Goal: Task Accomplishment & Management: Complete application form

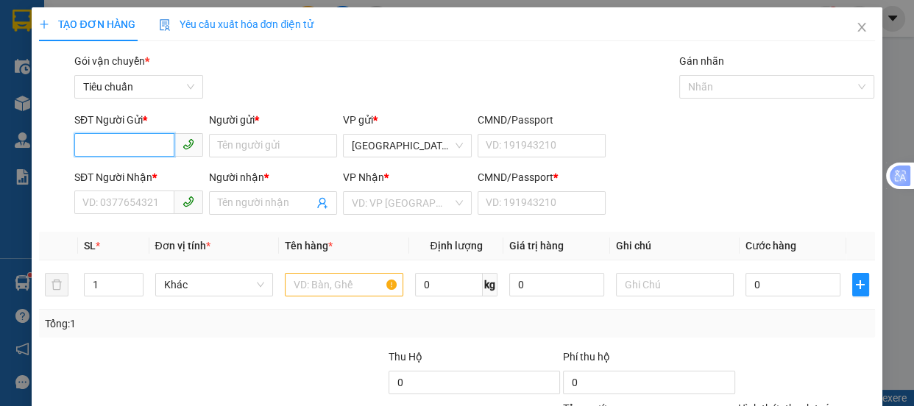
click at [142, 145] on input "SĐT Người Gửi *" at bounding box center [124, 145] width 100 height 24
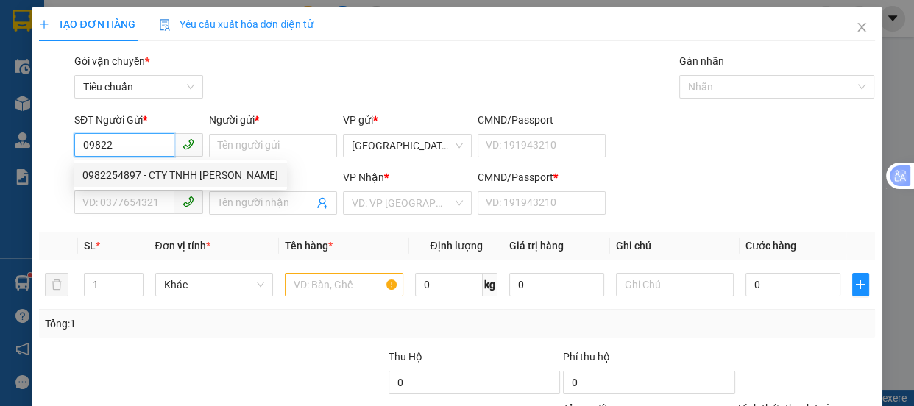
click at [117, 176] on div "0982254897 - CTY TNHH [PERSON_NAME]" at bounding box center [180, 175] width 196 height 16
type input "0982254897"
type input "CTY TNHH [PERSON_NAME]"
type input "0916848422"
type input "TIỄN"
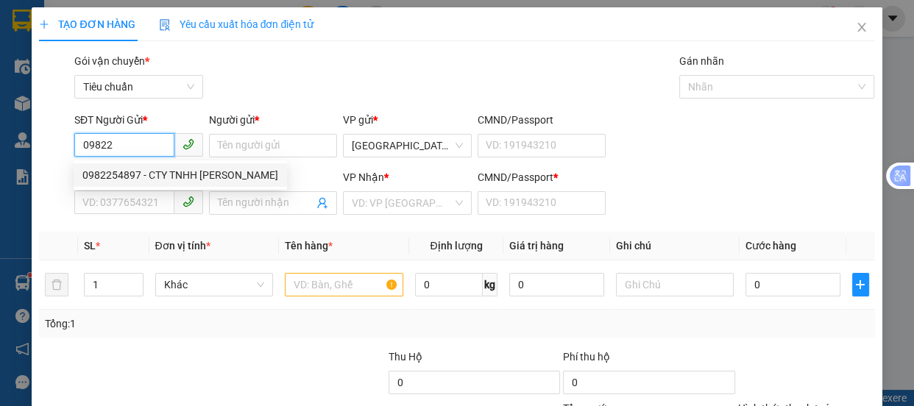
type input "0"
type input "40.000"
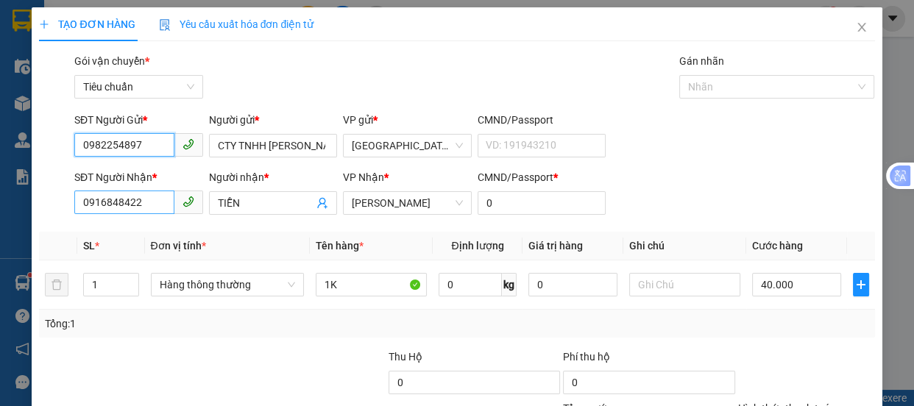
type input "0982254897"
click at [141, 206] on input "0916848422" at bounding box center [124, 203] width 100 height 24
type input "0"
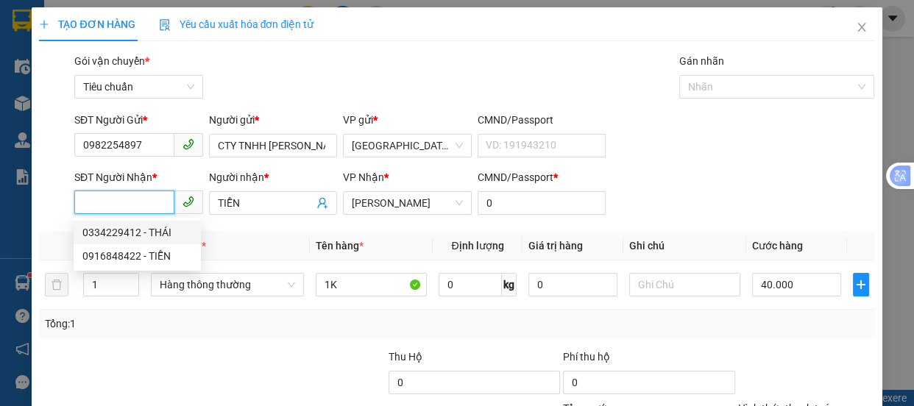
click at [110, 233] on div "0334229412 - THÁI" at bounding box center [137, 233] width 110 height 16
type input "0334229412"
type input "THÁI"
type input "110.000"
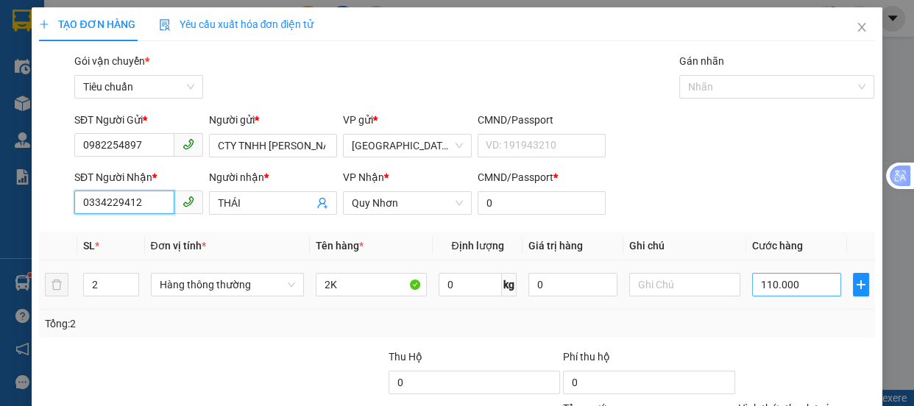
type input "0334229412"
click at [788, 285] on input "110.000" at bounding box center [796, 285] width 89 height 24
type input "1"
type input "14"
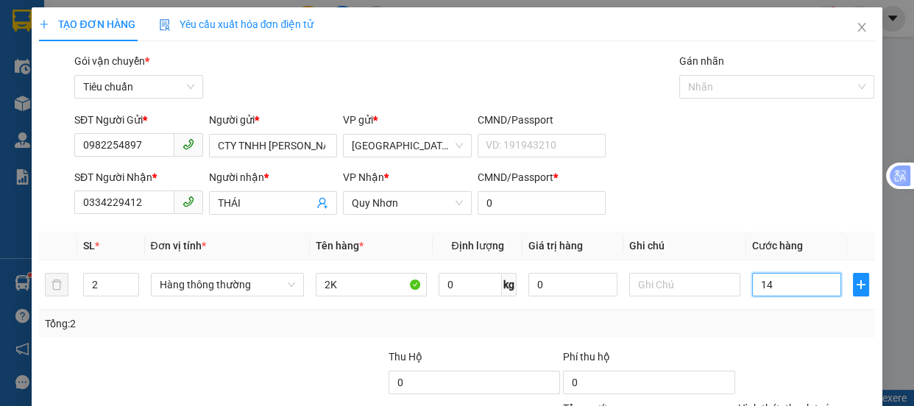
type input "14"
type input "140"
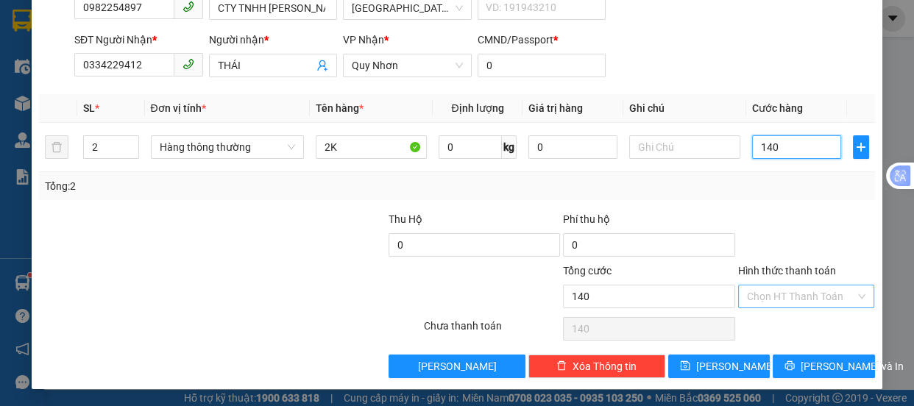
type input "140"
type input "140.000"
click at [774, 293] on input "Hình thức thanh toán" at bounding box center [801, 297] width 109 height 22
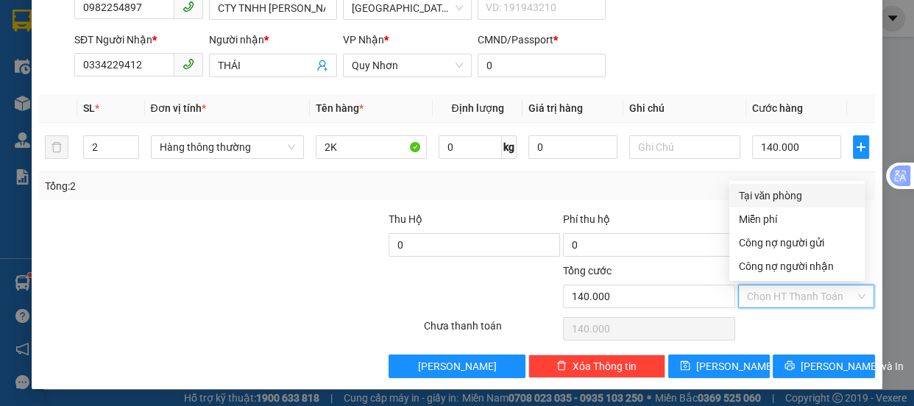
click at [774, 198] on div "Tại văn phòng" at bounding box center [797, 196] width 118 height 16
type input "0"
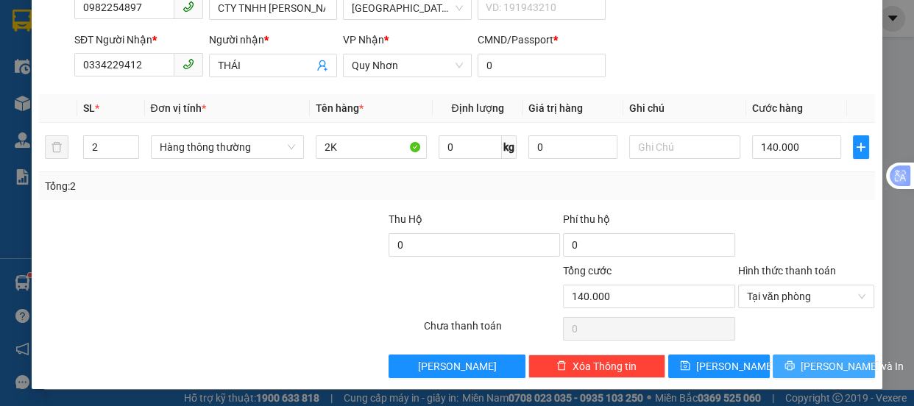
click at [814, 367] on span "[PERSON_NAME] và In" at bounding box center [852, 367] width 103 height 16
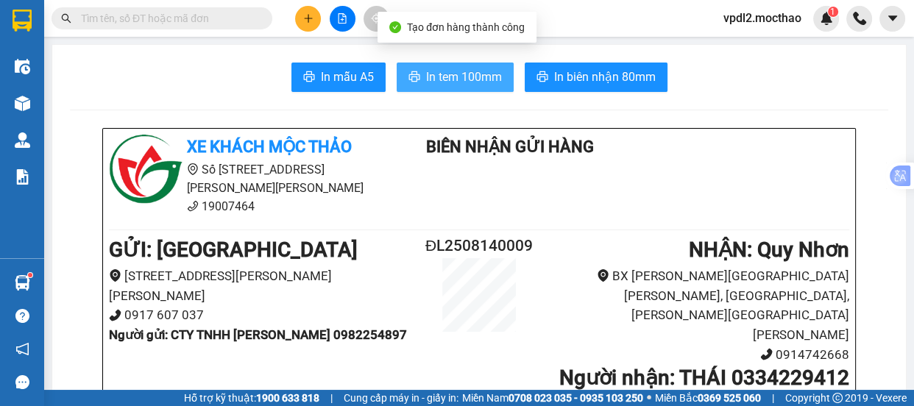
click at [474, 78] on span "In tem 100mm" at bounding box center [464, 77] width 76 height 18
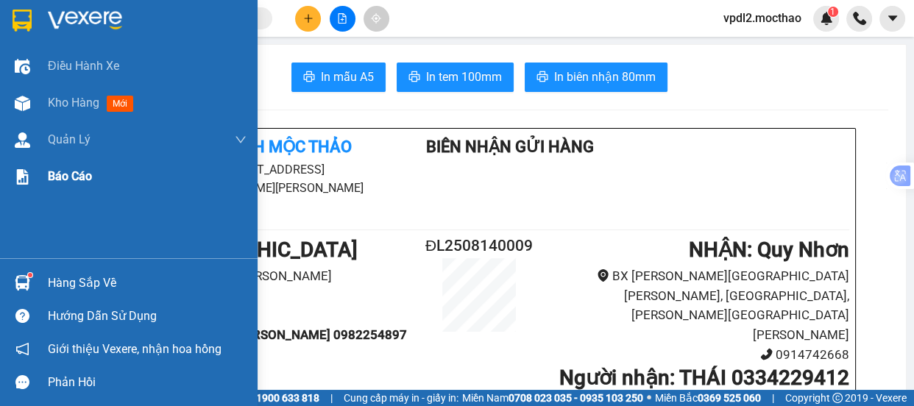
click at [68, 103] on span "Kho hàng" at bounding box center [74, 103] width 52 height 14
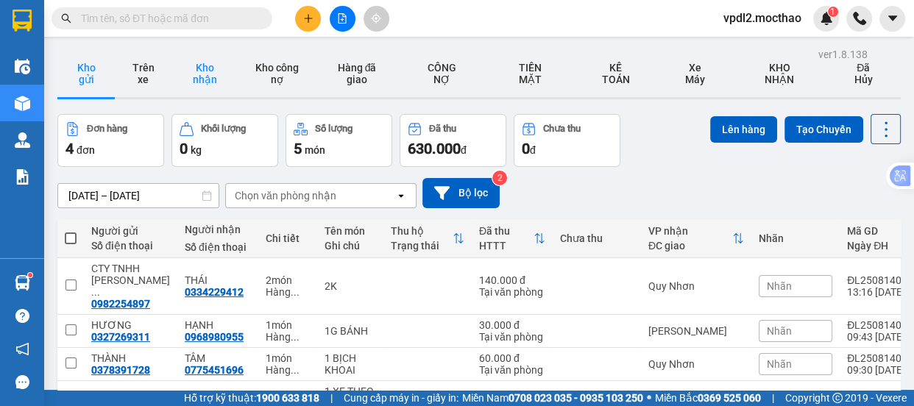
click at [209, 72] on button "Kho nhận" at bounding box center [205, 73] width 66 height 47
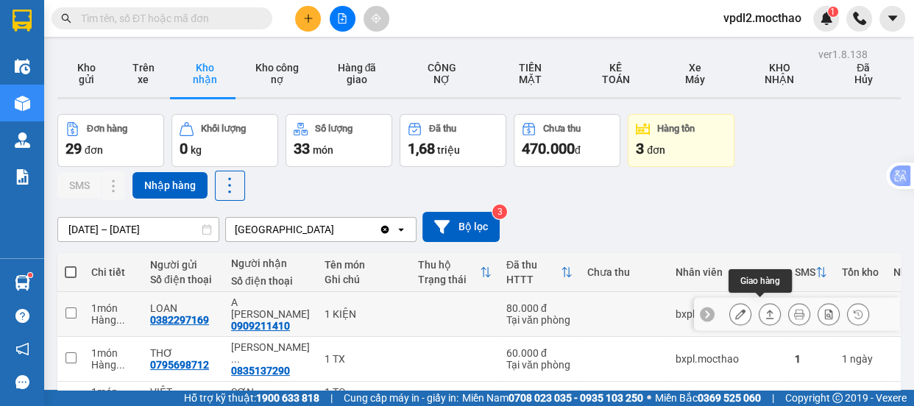
click at [765, 309] on icon at bounding box center [770, 314] width 10 height 10
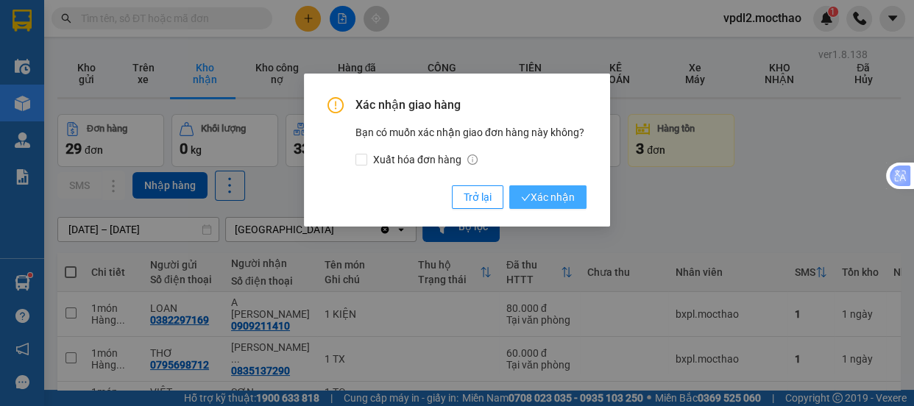
click at [548, 190] on span "Xác nhận" at bounding box center [548, 197] width 54 height 16
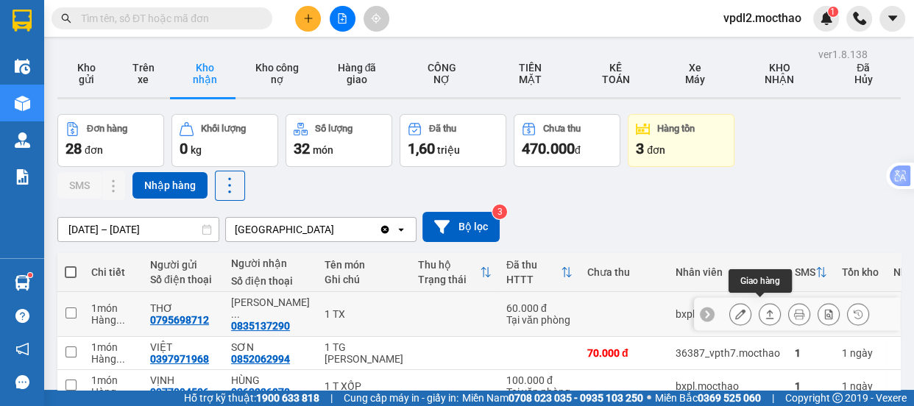
click at [765, 309] on icon at bounding box center [770, 314] width 10 height 10
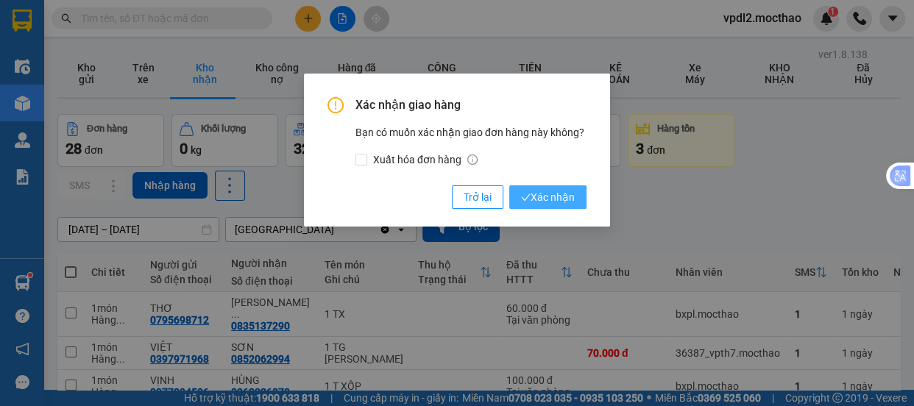
click at [551, 200] on span "Xác nhận" at bounding box center [548, 197] width 54 height 16
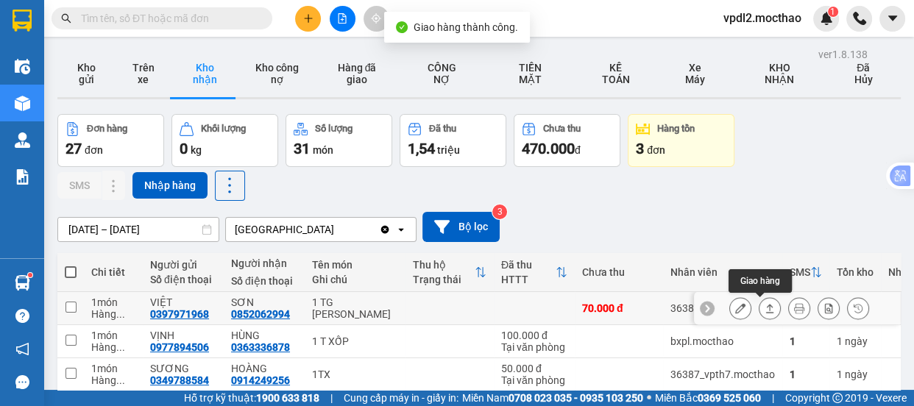
click at [765, 306] on icon at bounding box center [770, 308] width 10 height 10
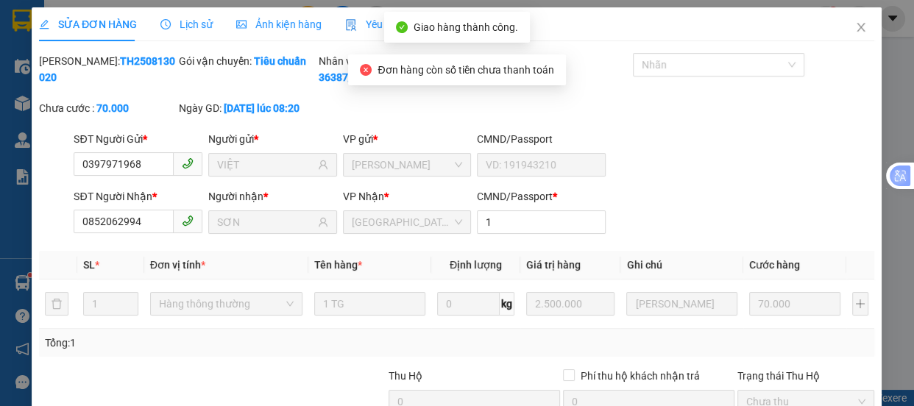
type input "0397971968"
type input "VIỆT"
type input "0852062994"
type input "SƠN"
type input "1"
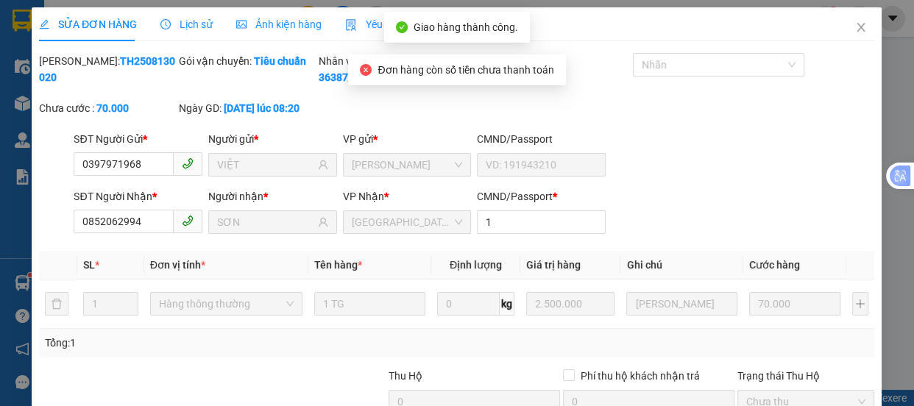
type input "70.000"
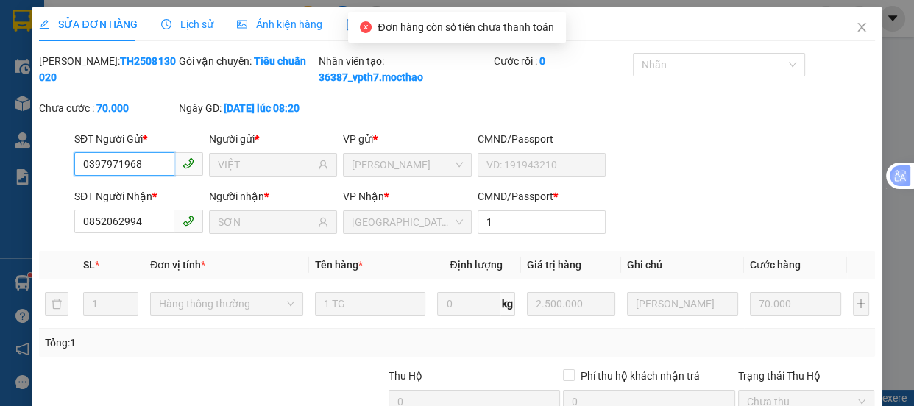
scroll to position [169, 0]
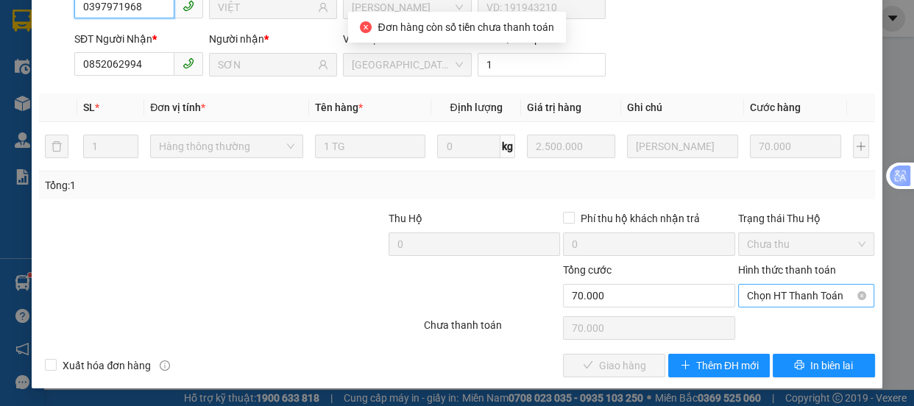
click at [751, 307] on span "Chọn HT Thanh Toán" at bounding box center [806, 296] width 119 height 22
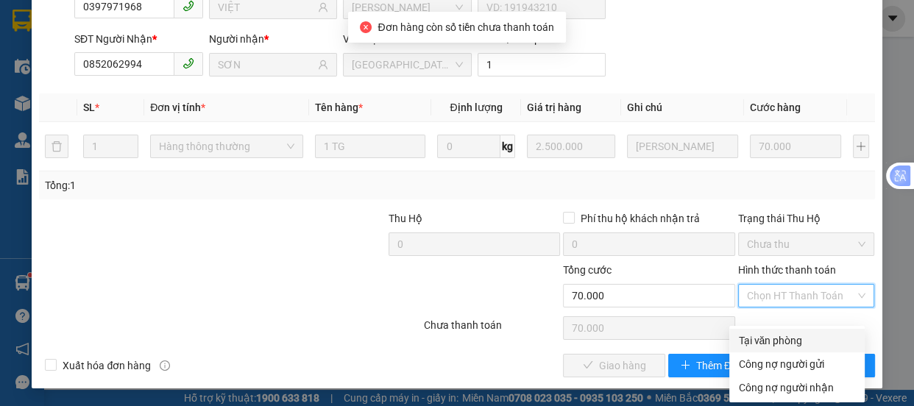
click at [761, 333] on div "Tại văn phòng" at bounding box center [797, 341] width 118 height 16
type input "0"
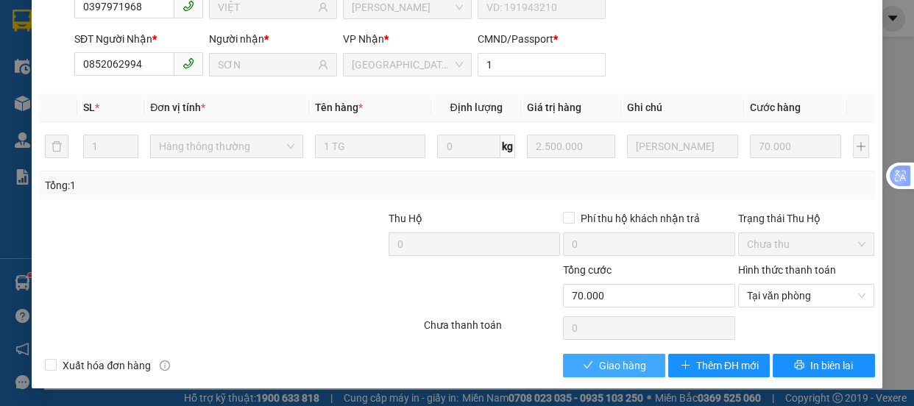
click at [599, 364] on span "Giao hàng" at bounding box center [622, 366] width 47 height 16
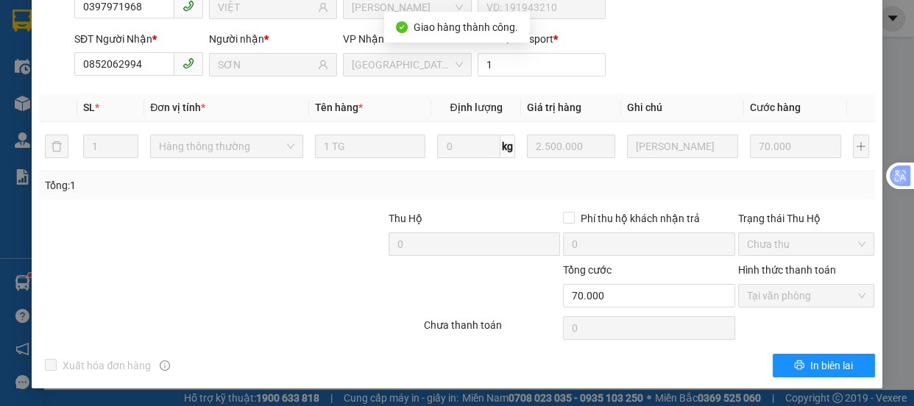
scroll to position [0, 0]
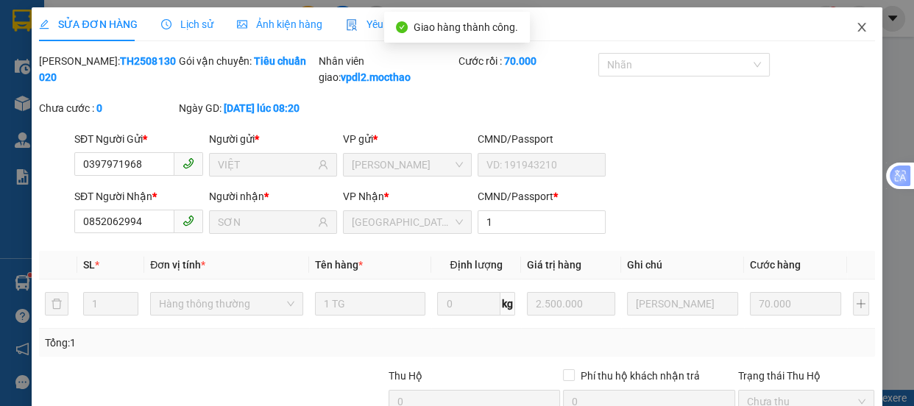
click at [856, 29] on icon "close" at bounding box center [862, 27] width 12 height 12
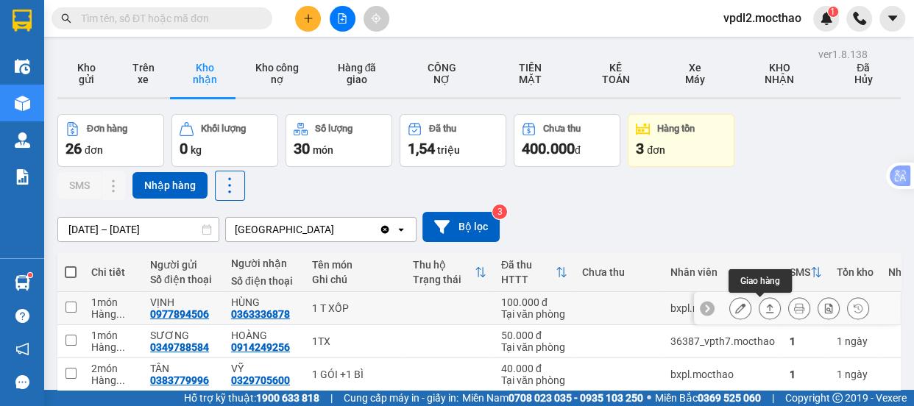
click at [766, 306] on icon at bounding box center [770, 308] width 8 height 9
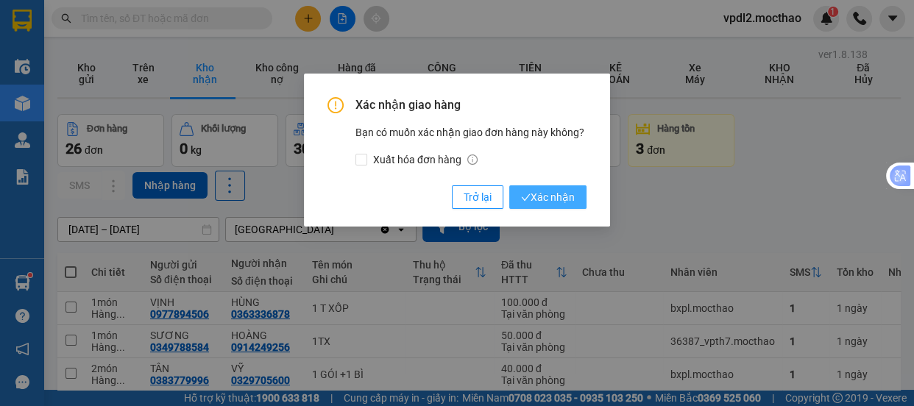
click at [537, 192] on span "Xác nhận" at bounding box center [548, 197] width 54 height 16
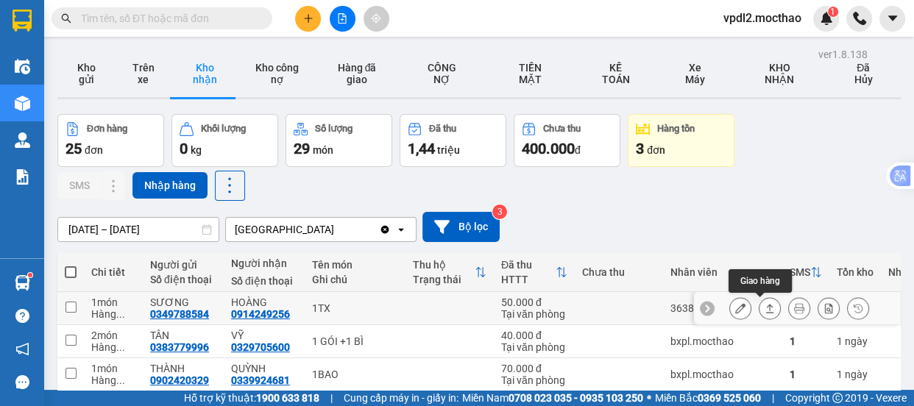
click at [762, 302] on button at bounding box center [770, 309] width 21 height 26
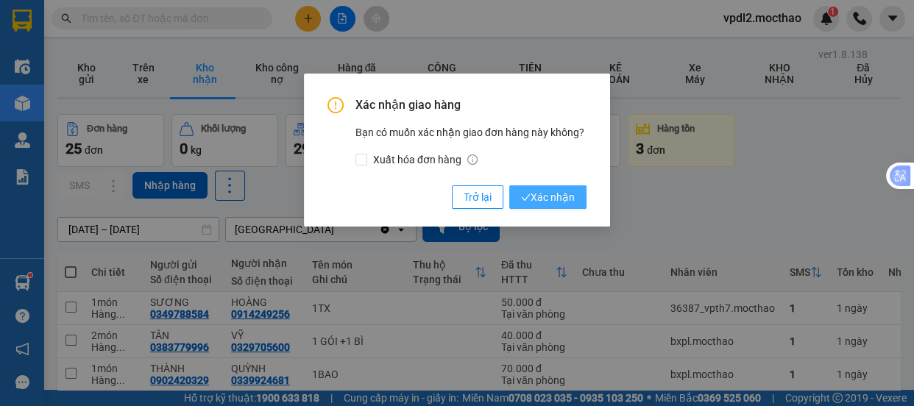
click at [564, 203] on span "Xác nhận" at bounding box center [548, 197] width 54 height 16
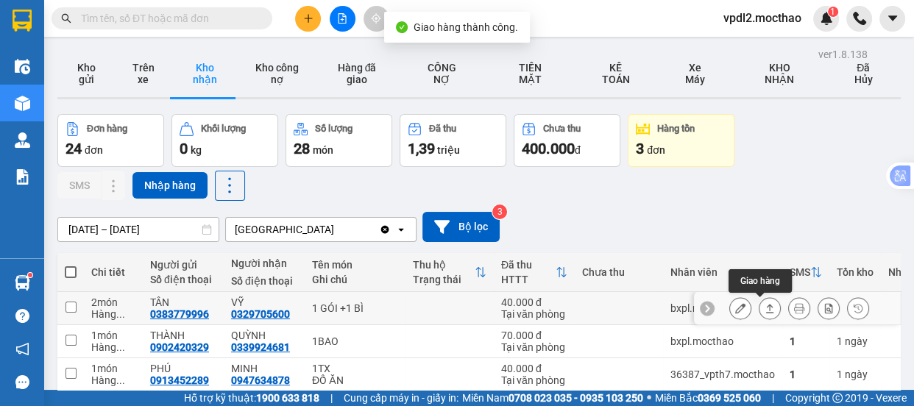
click at [765, 305] on icon at bounding box center [770, 308] width 10 height 10
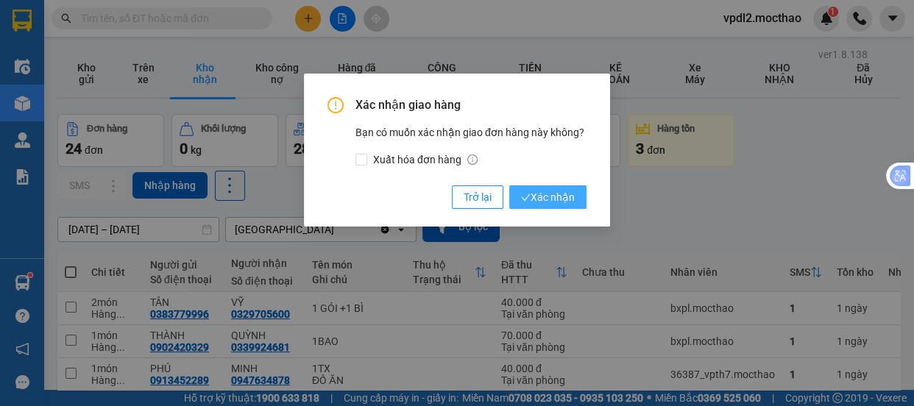
click at [556, 198] on span "Xác nhận" at bounding box center [548, 197] width 54 height 16
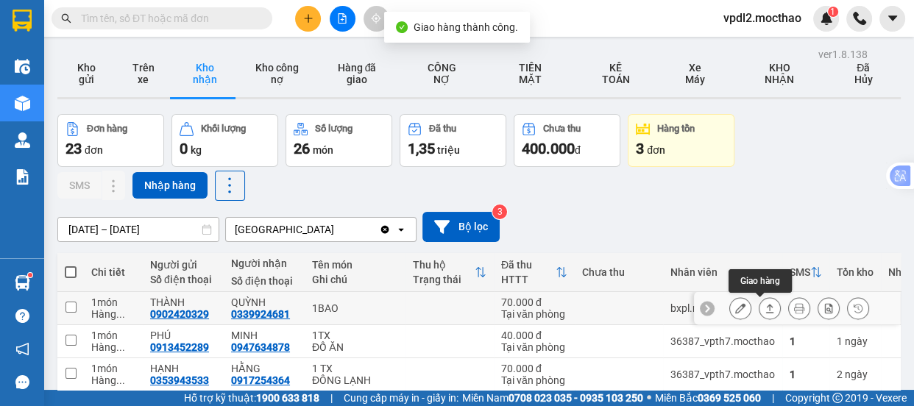
click at [765, 307] on icon at bounding box center [770, 308] width 10 height 10
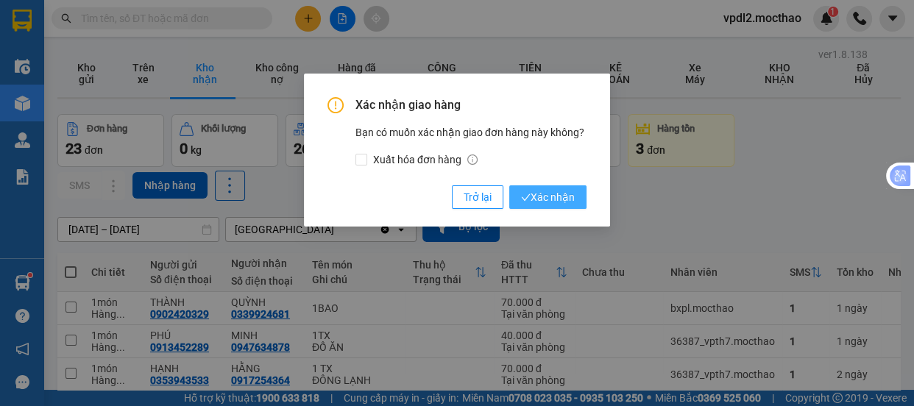
click at [537, 198] on span "Xác nhận" at bounding box center [548, 197] width 54 height 16
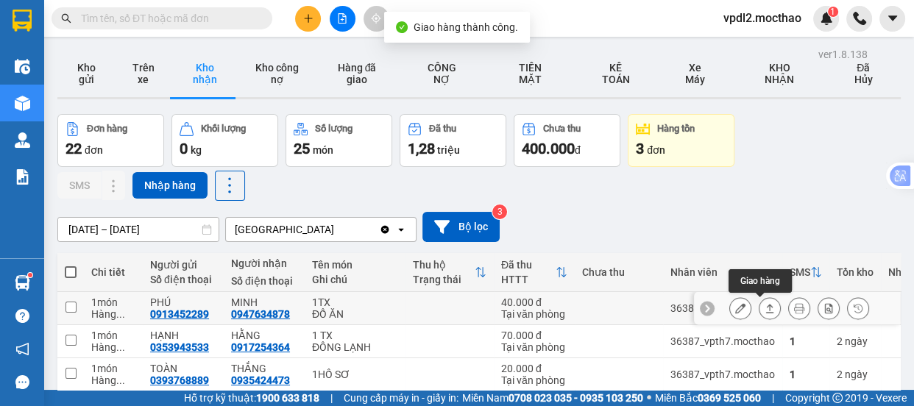
click at [760, 302] on button at bounding box center [770, 309] width 21 height 26
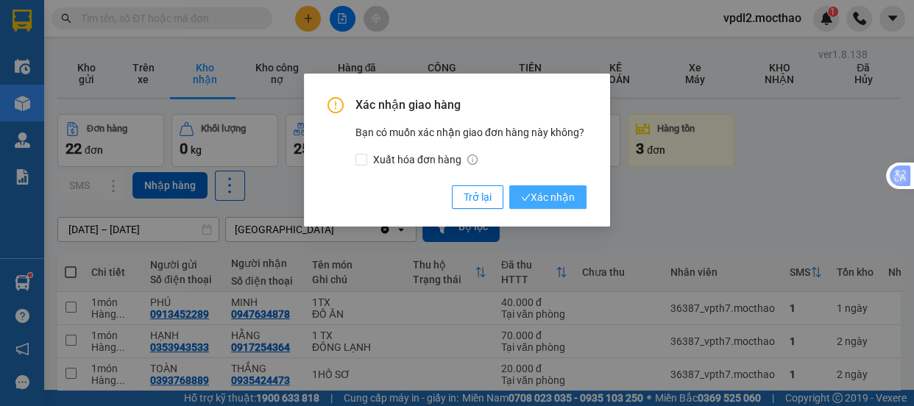
click at [537, 197] on span "Xác nhận" at bounding box center [548, 197] width 54 height 16
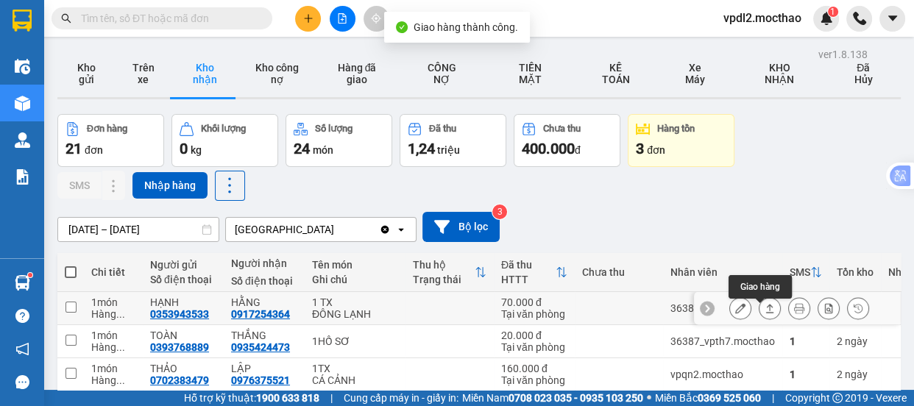
click at [765, 310] on icon at bounding box center [770, 308] width 10 height 10
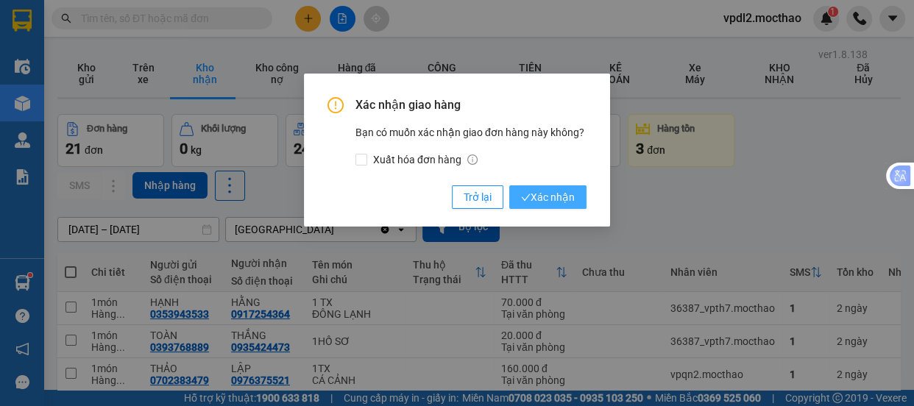
click at [558, 186] on button "Xác nhận" at bounding box center [547, 198] width 77 height 24
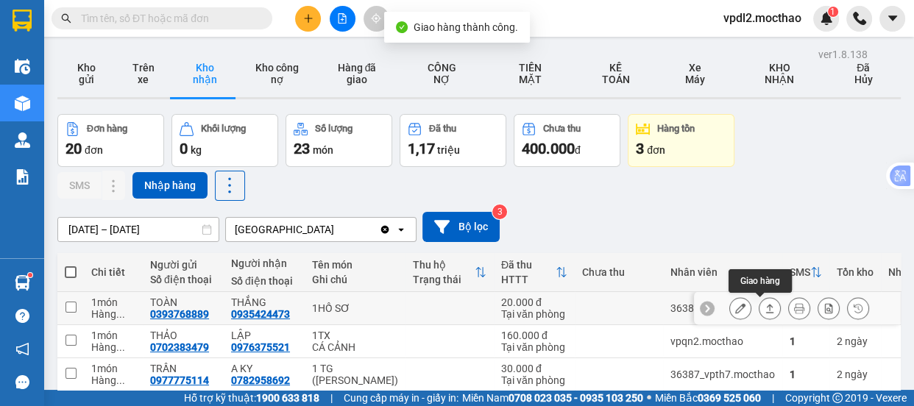
click at [765, 304] on icon at bounding box center [770, 308] width 10 height 10
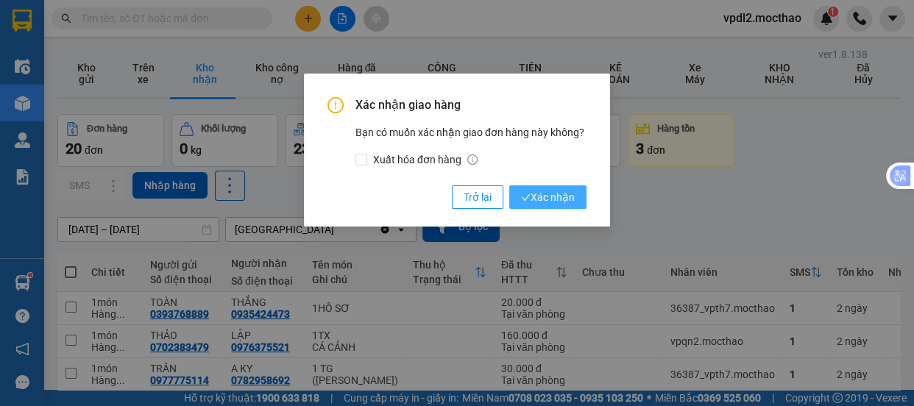
click at [549, 197] on span "Xác nhận" at bounding box center [548, 197] width 54 height 16
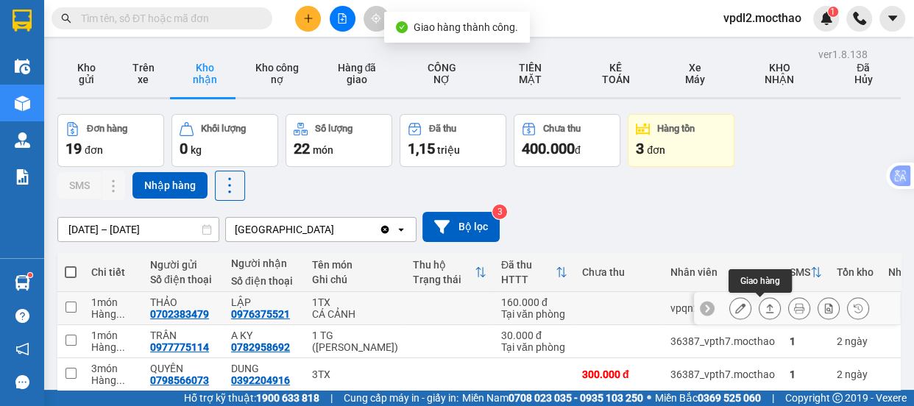
click at [765, 306] on icon at bounding box center [770, 308] width 10 height 10
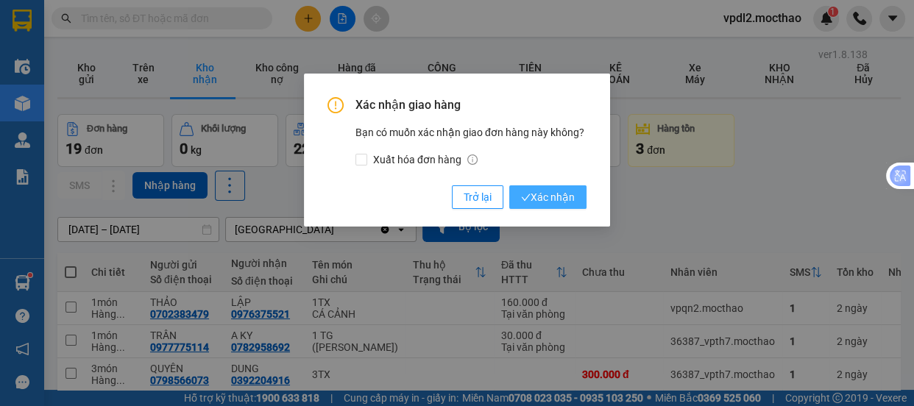
click at [561, 202] on span "Xác nhận" at bounding box center [548, 197] width 54 height 16
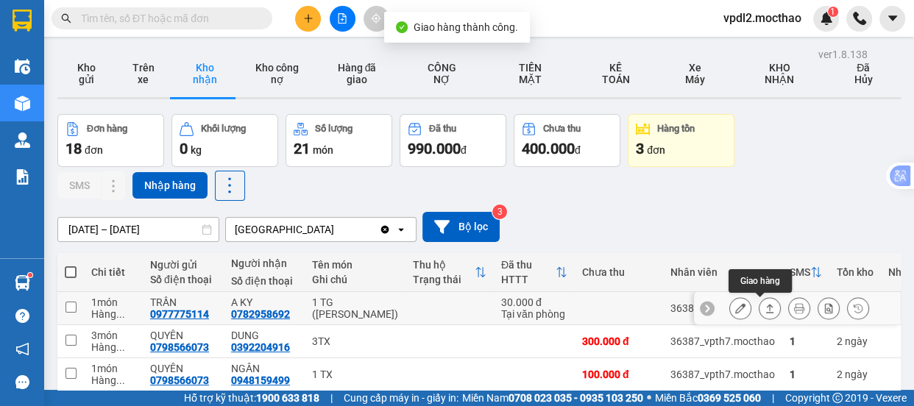
click at [765, 303] on icon at bounding box center [770, 308] width 10 height 10
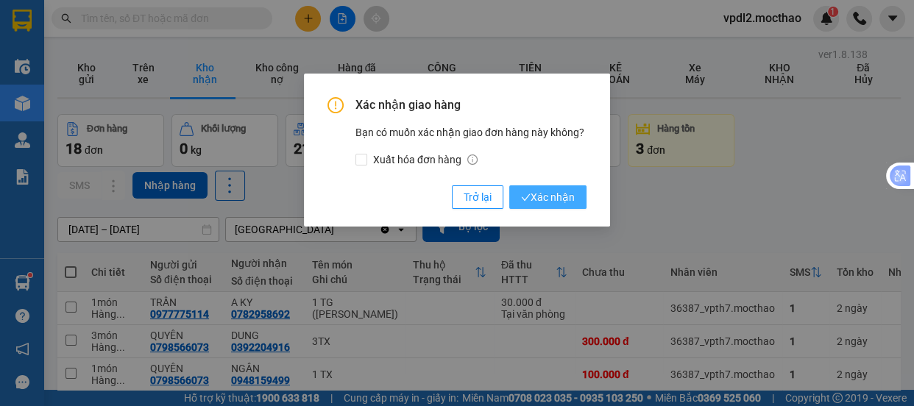
click at [557, 188] on button "Xác nhận" at bounding box center [547, 198] width 77 height 24
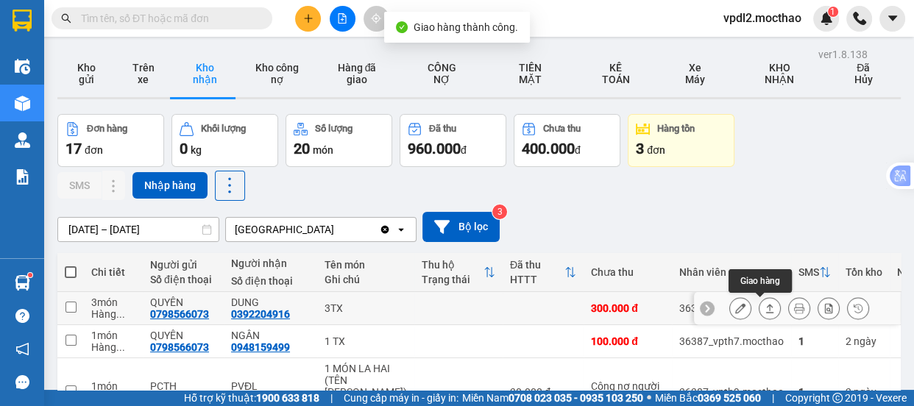
click at [765, 306] on icon at bounding box center [770, 308] width 10 height 10
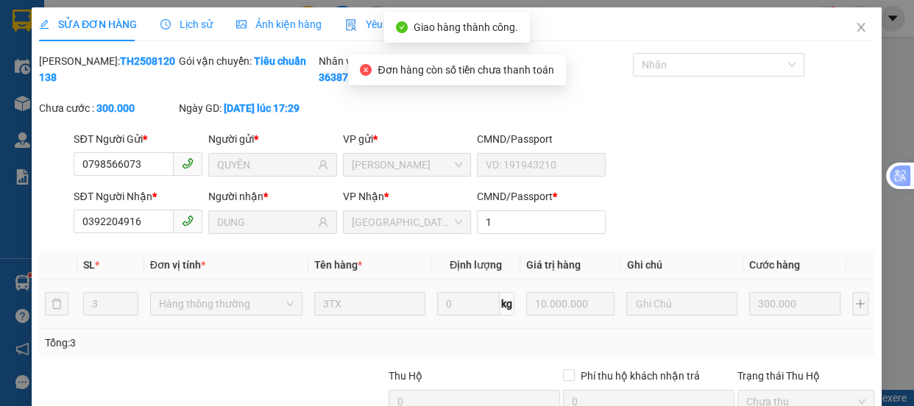
type input "0798566073"
type input "QUYÊN"
type input "0392204916"
type input "DUNG"
type input "1"
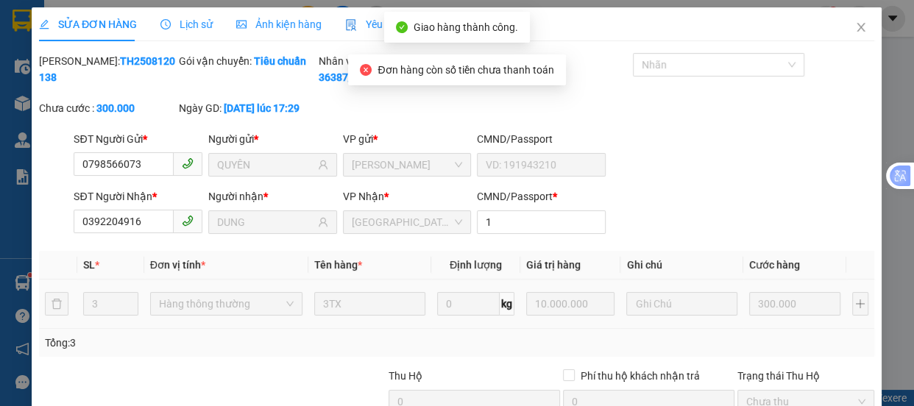
type input "300.000"
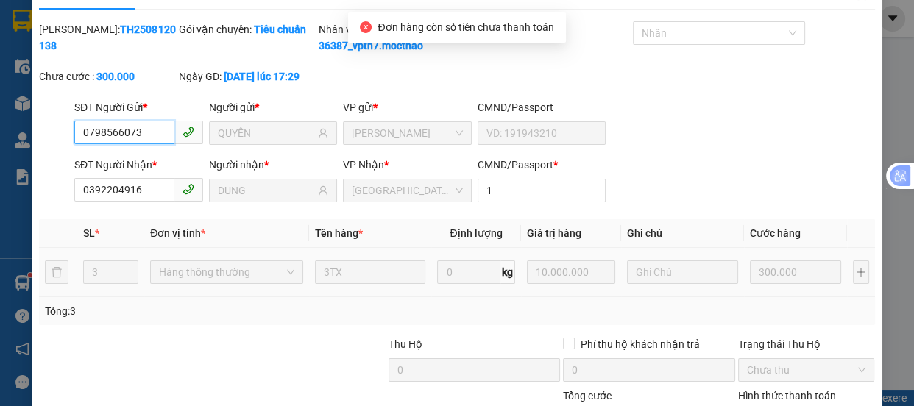
scroll to position [173, 0]
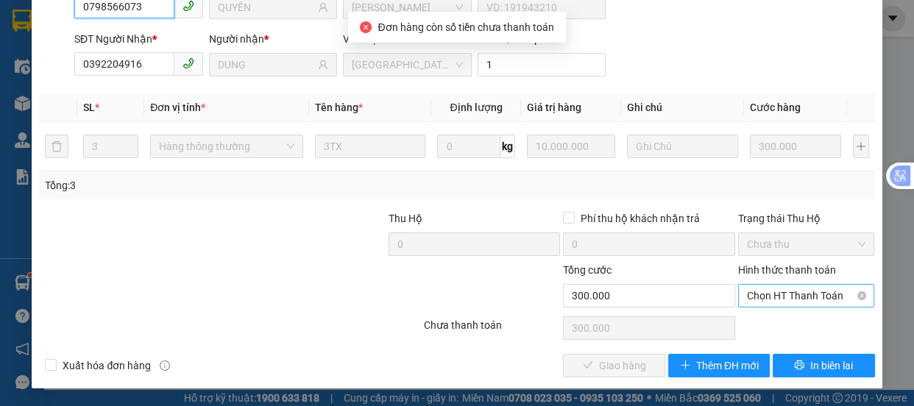
click at [758, 302] on span "Chọn HT Thanh Toán" at bounding box center [806, 296] width 119 height 22
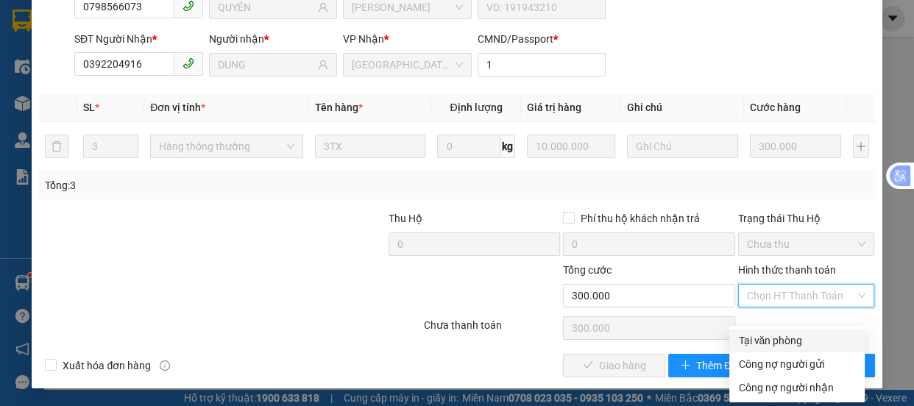
click at [762, 333] on div "Tại văn phòng" at bounding box center [797, 341] width 118 height 16
type input "0"
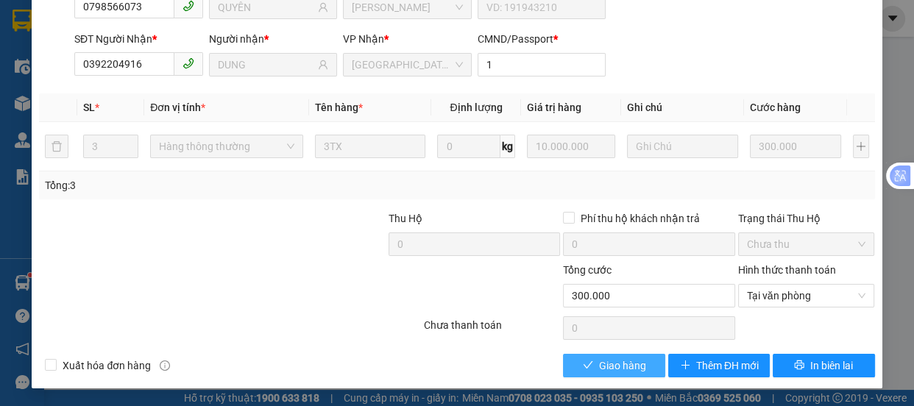
click at [635, 361] on span "Giao hàng" at bounding box center [622, 366] width 47 height 16
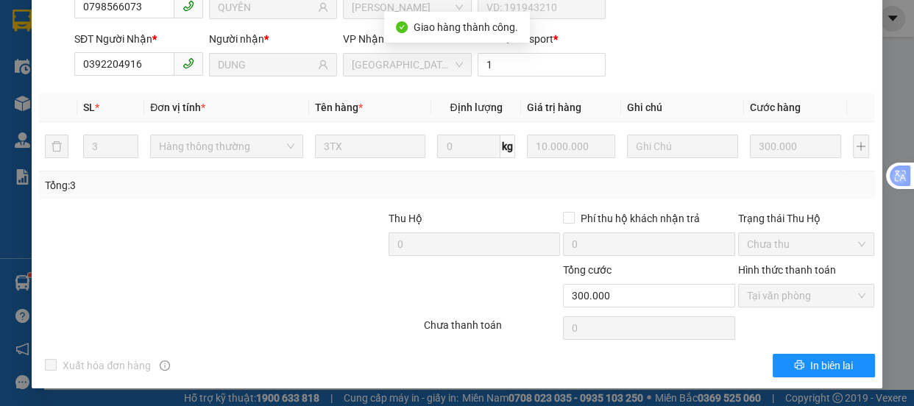
scroll to position [0, 0]
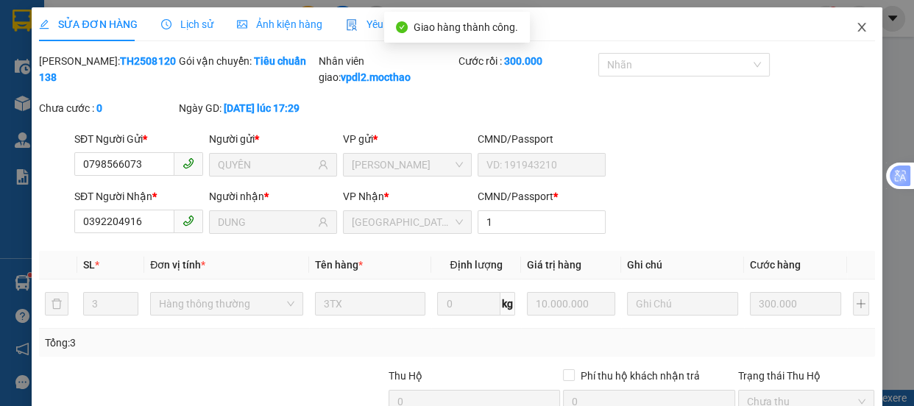
click at [856, 29] on icon "close" at bounding box center [862, 27] width 12 height 12
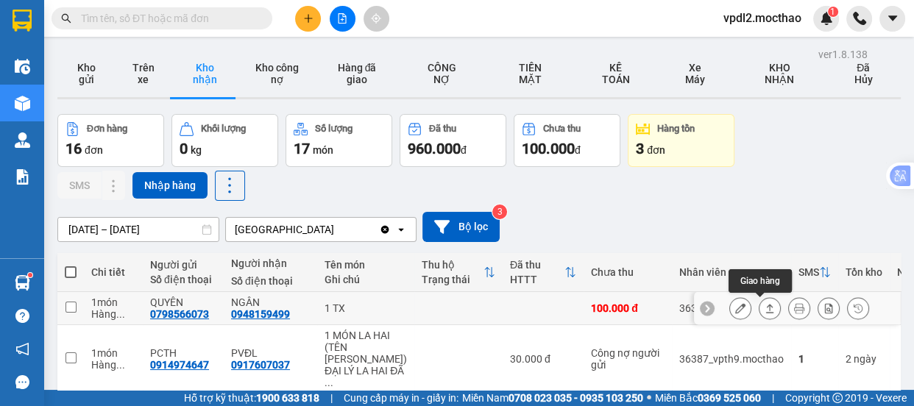
click at [765, 303] on icon at bounding box center [770, 308] width 10 height 10
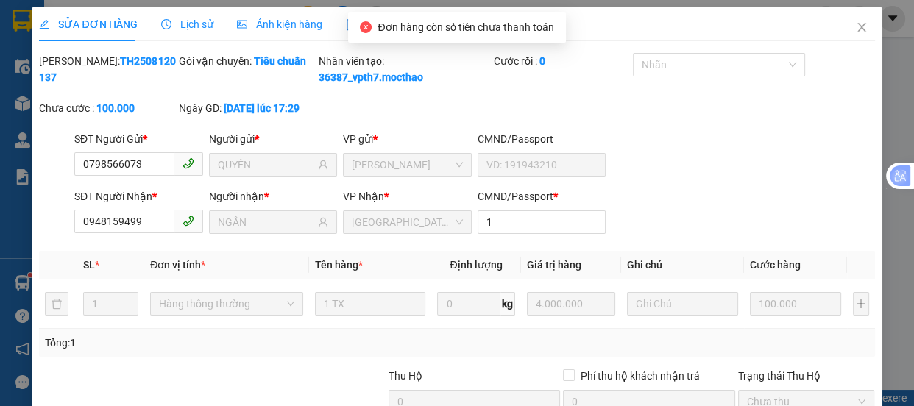
type input "0798566073"
type input "QUYÊN"
type input "0948159499"
type input "NGÂN"
type input "1"
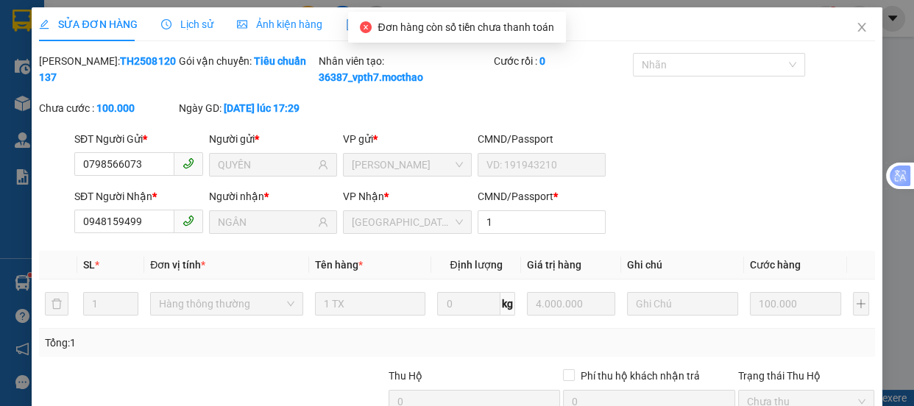
type input "100.000"
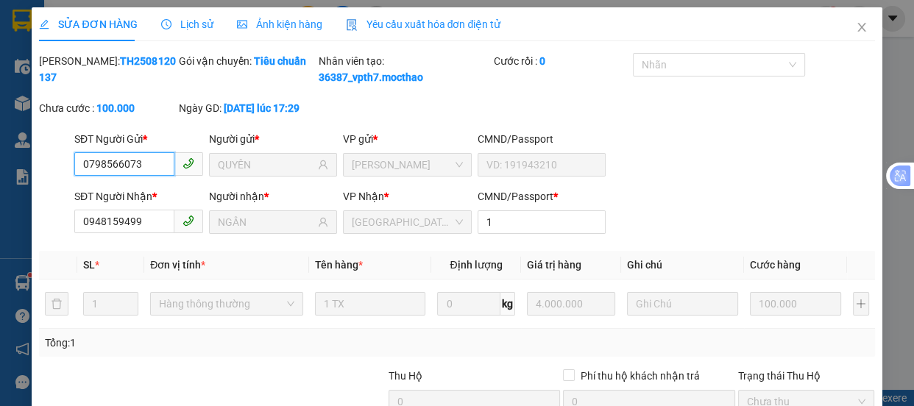
scroll to position [173, 0]
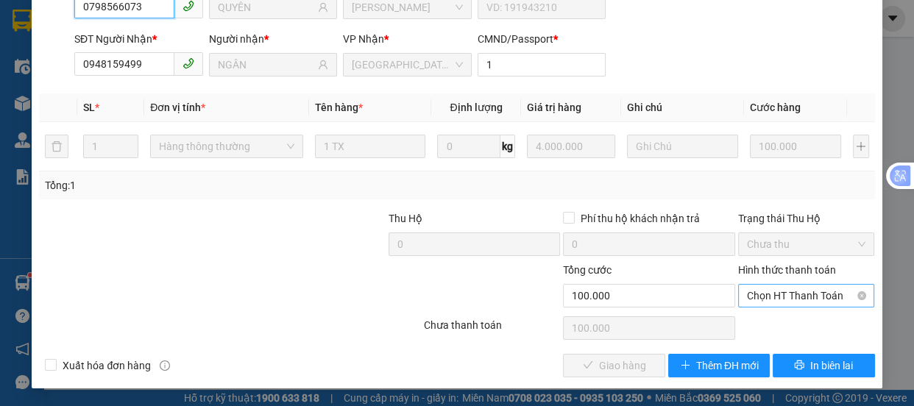
click at [770, 302] on span "Chọn HT Thanh Toán" at bounding box center [806, 296] width 119 height 22
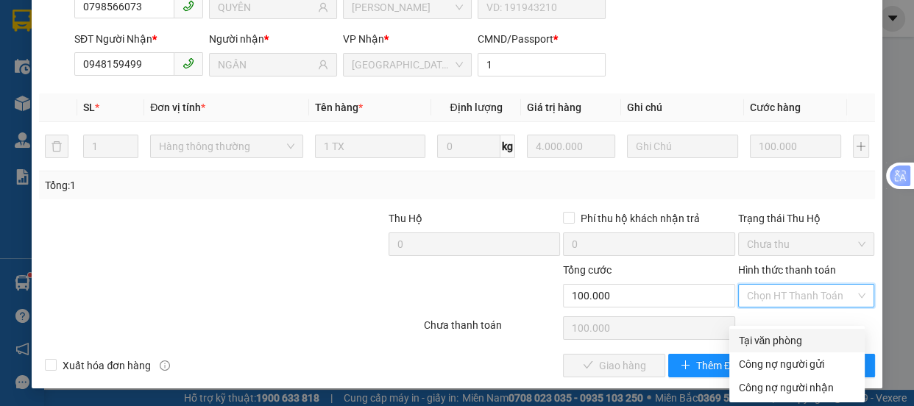
drag, startPoint x: 773, startPoint y: 324, endPoint x: 759, endPoint y: 327, distance: 14.3
click at [773, 333] on div "Tại văn phòng" at bounding box center [797, 341] width 118 height 16
type input "0"
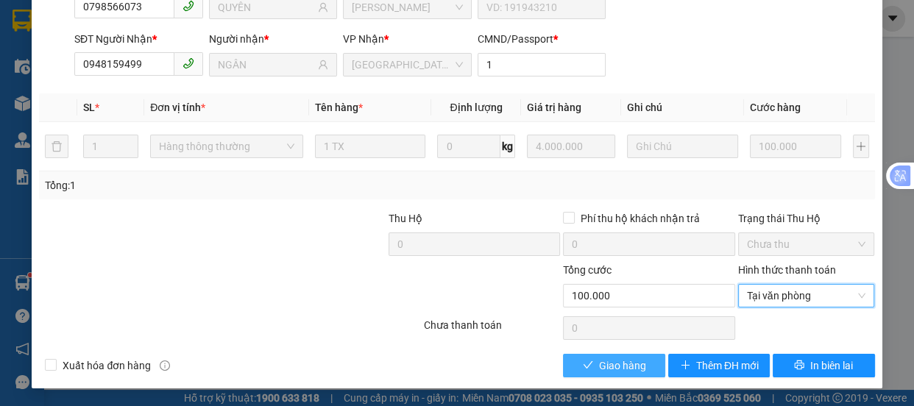
click at [614, 361] on span "Giao hàng" at bounding box center [622, 366] width 47 height 16
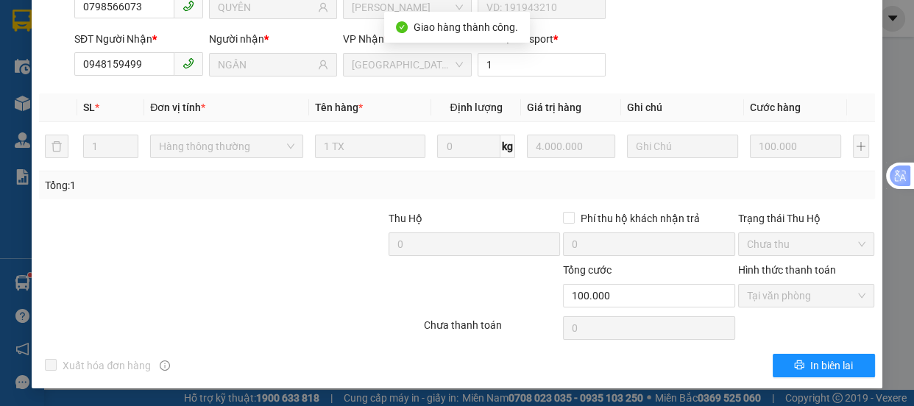
scroll to position [0, 0]
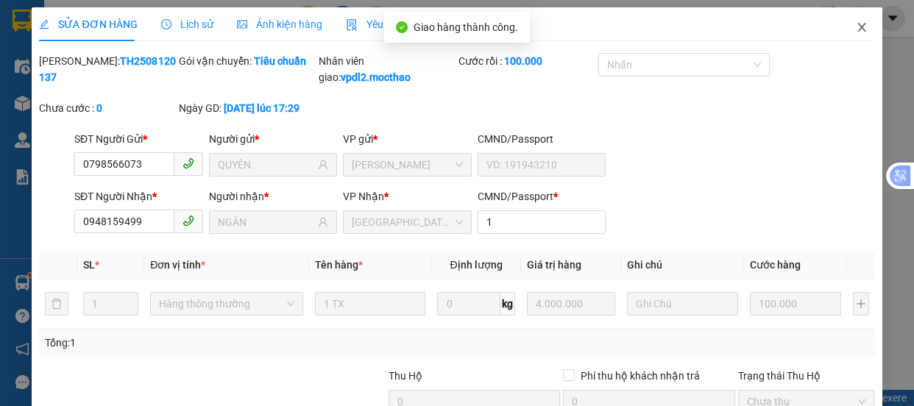
click at [859, 28] on span "Close" at bounding box center [861, 27] width 41 height 41
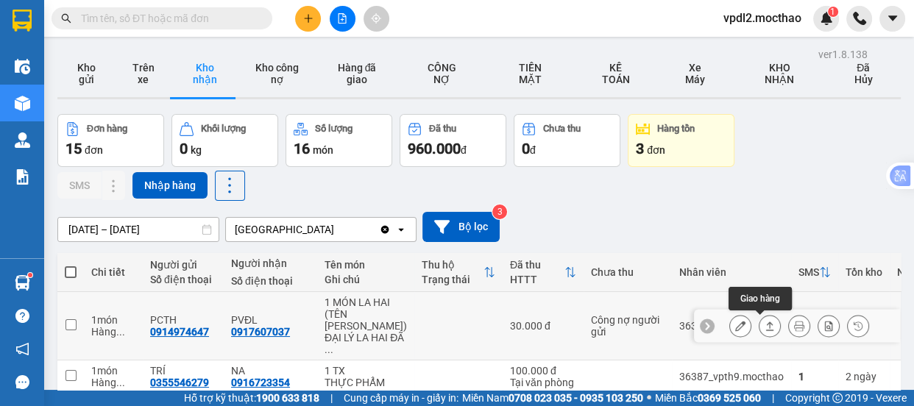
click at [766, 328] on button at bounding box center [770, 327] width 21 height 26
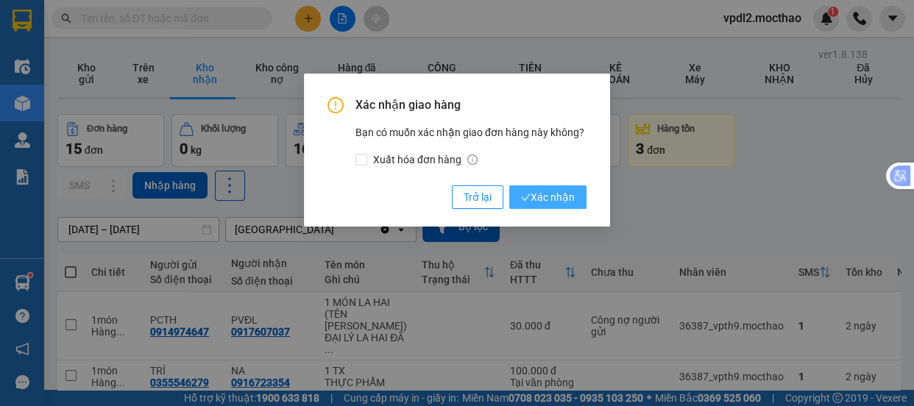
click at [542, 199] on span "Xác nhận" at bounding box center [548, 197] width 54 height 16
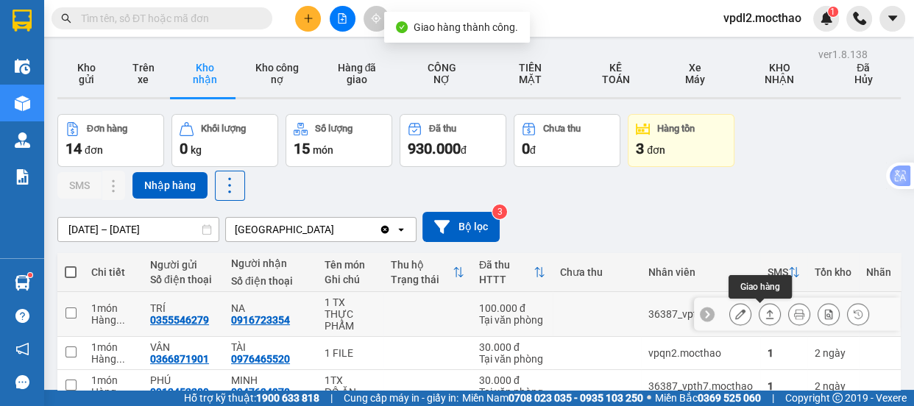
click at [766, 312] on icon at bounding box center [770, 314] width 8 height 9
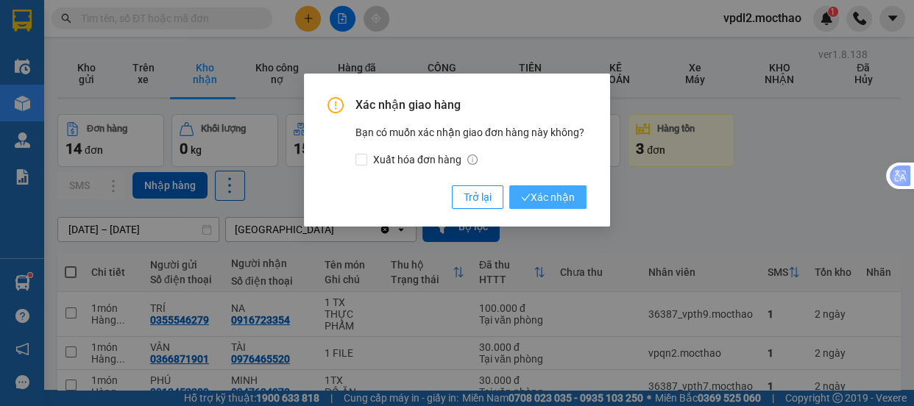
click at [574, 200] on span "Xác nhận" at bounding box center [548, 197] width 54 height 16
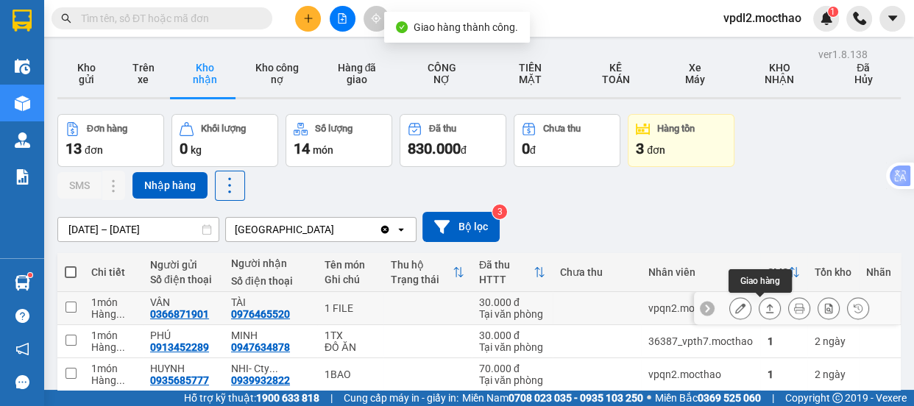
click at [760, 302] on button at bounding box center [770, 309] width 21 height 26
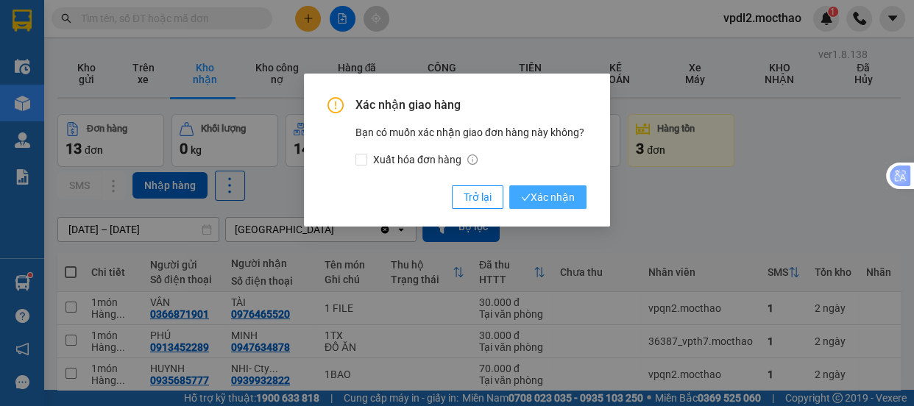
click at [554, 192] on span "Xác nhận" at bounding box center [548, 197] width 54 height 16
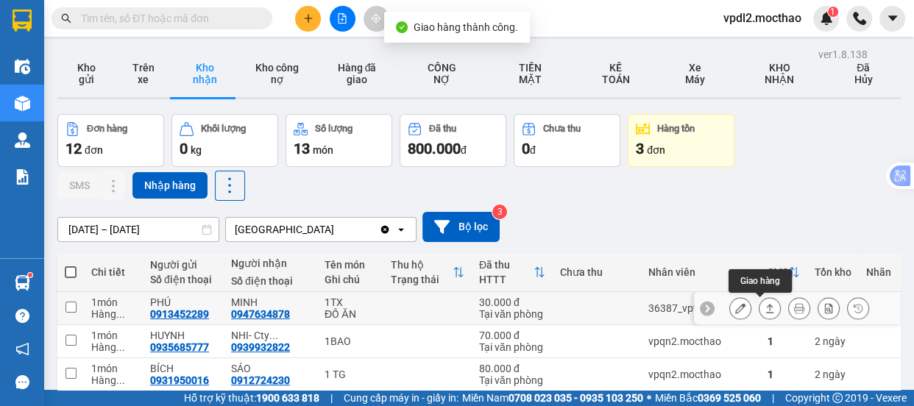
drag, startPoint x: 759, startPoint y: 308, endPoint x: 742, endPoint y: 308, distance: 16.9
click at [765, 307] on icon at bounding box center [770, 308] width 10 height 10
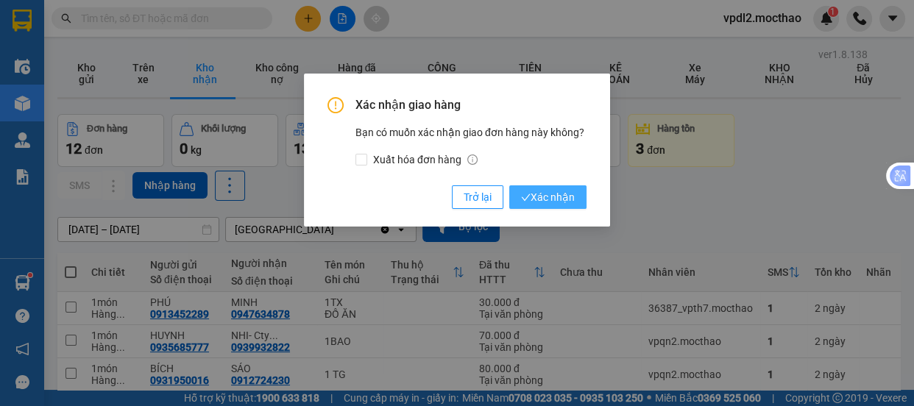
click at [557, 201] on span "Xác nhận" at bounding box center [548, 197] width 54 height 16
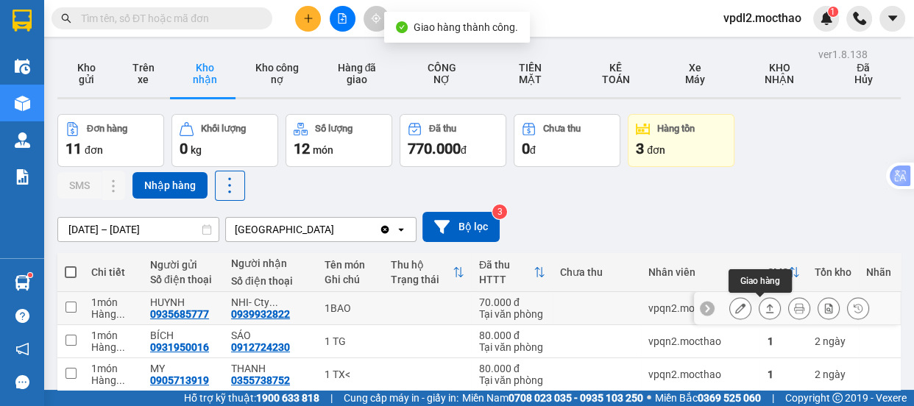
click at [766, 307] on icon at bounding box center [770, 308] width 8 height 9
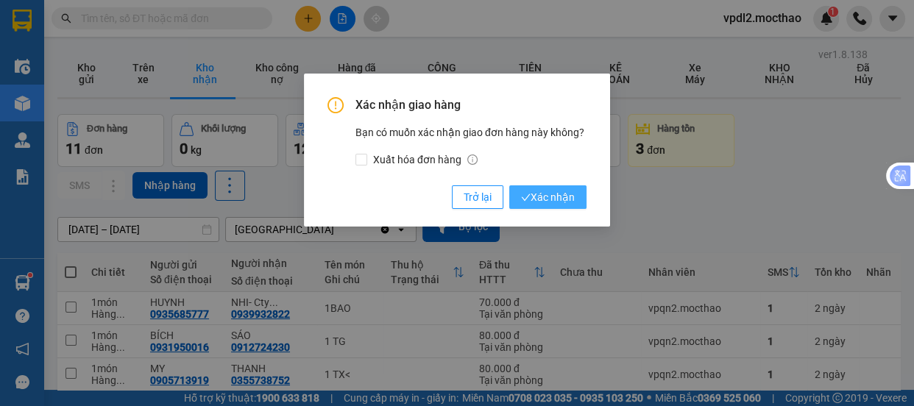
click at [524, 201] on icon "check" at bounding box center [526, 198] width 10 height 10
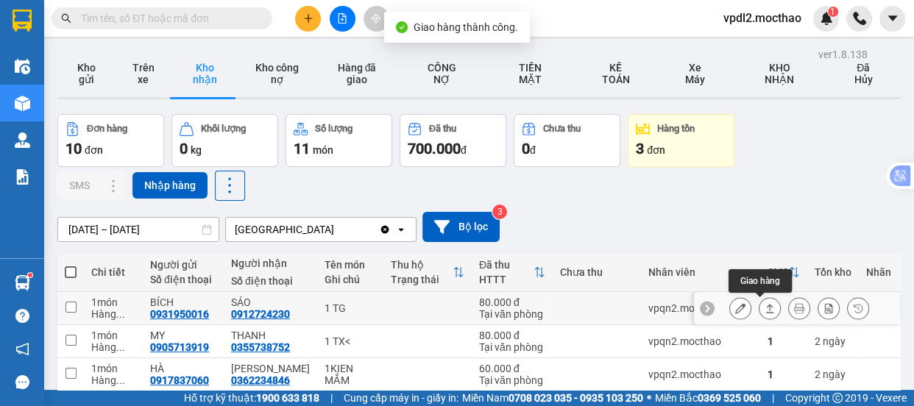
click at [765, 306] on icon at bounding box center [770, 308] width 10 height 10
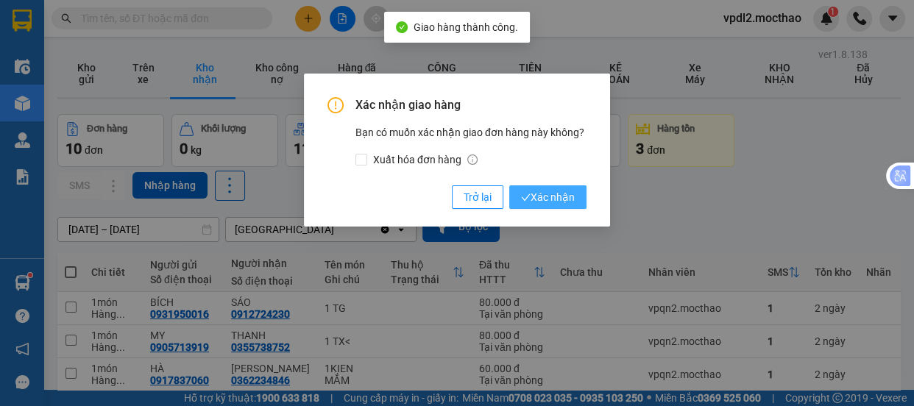
click at [543, 195] on span "Xác nhận" at bounding box center [548, 197] width 54 height 16
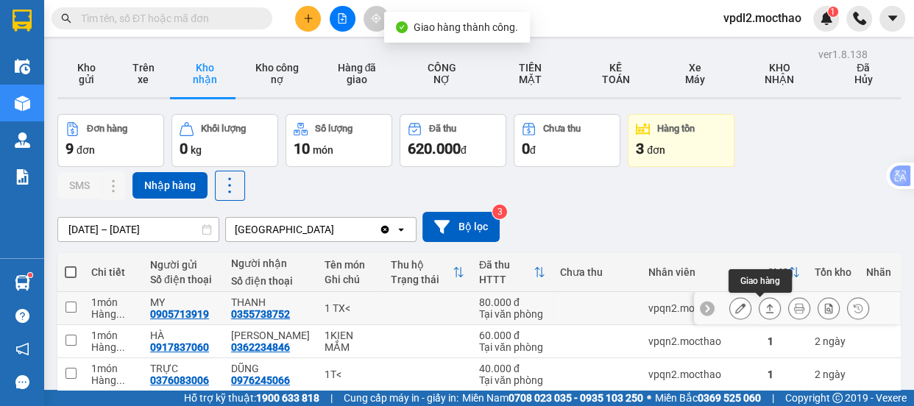
click at [765, 303] on icon at bounding box center [770, 308] width 10 height 10
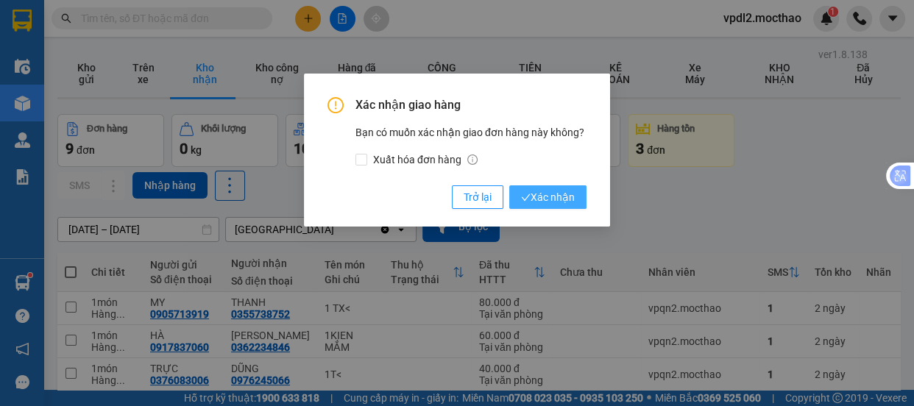
click at [557, 199] on span "Xác nhận" at bounding box center [548, 197] width 54 height 16
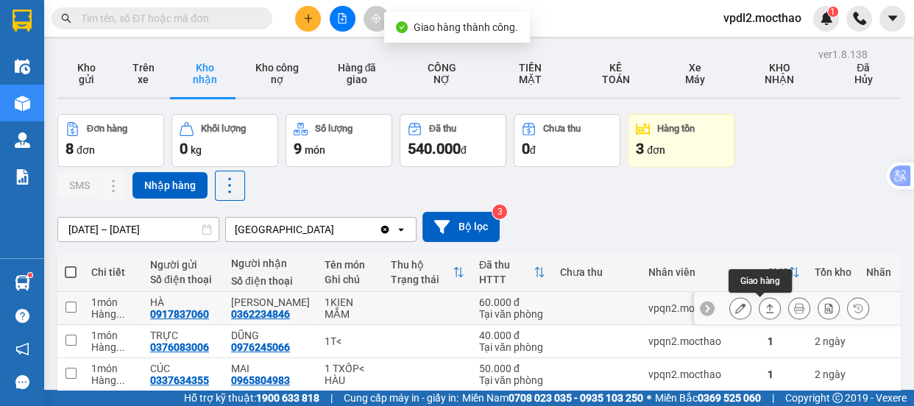
click at [766, 307] on icon at bounding box center [770, 308] width 8 height 9
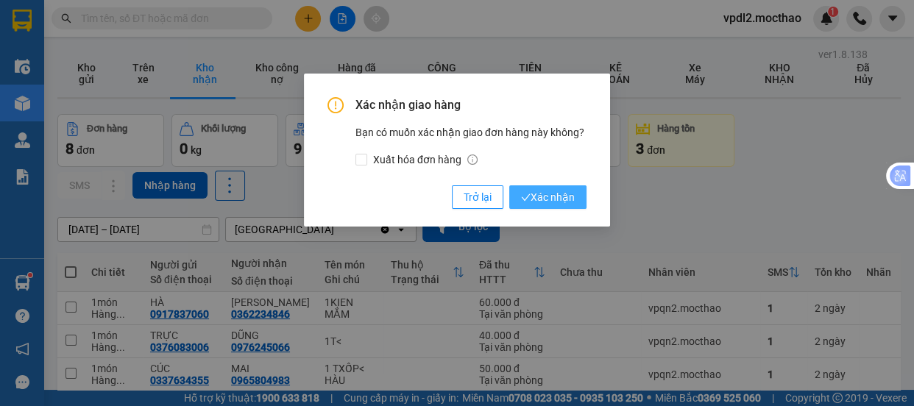
click at [552, 196] on span "Xác nhận" at bounding box center [548, 197] width 54 height 16
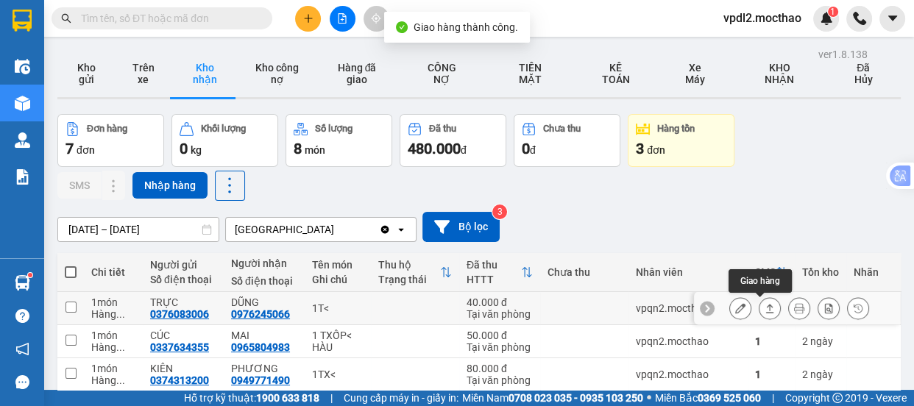
click at [765, 303] on icon at bounding box center [770, 308] width 10 height 10
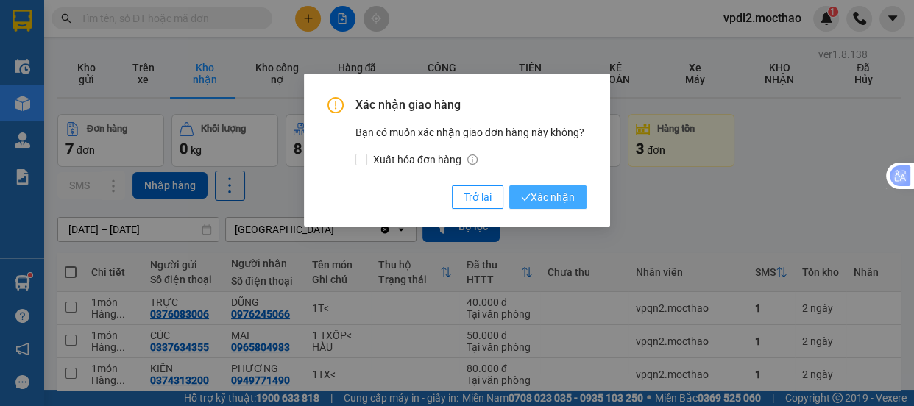
click at [537, 195] on span "Xác nhận" at bounding box center [548, 197] width 54 height 16
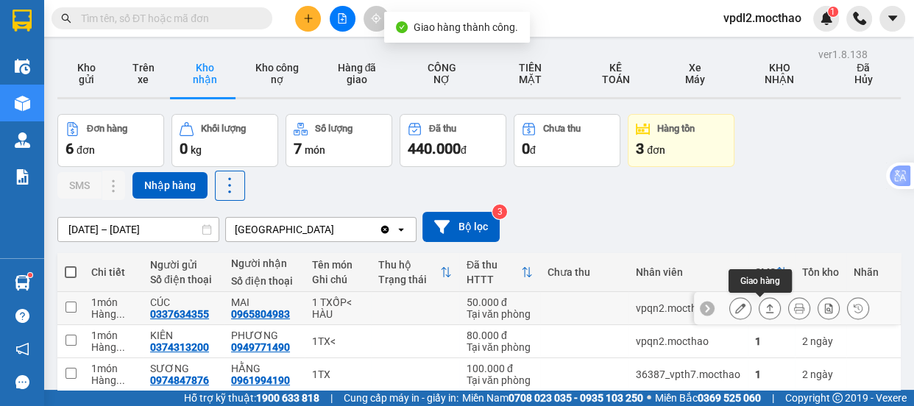
click at [765, 306] on icon at bounding box center [770, 308] width 10 height 10
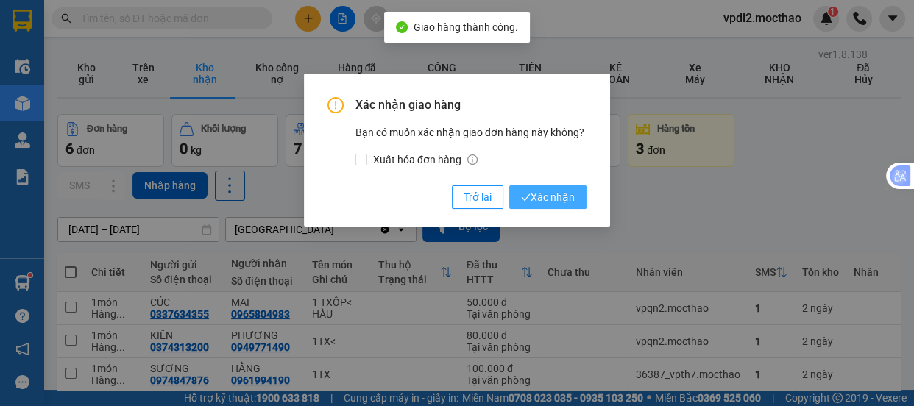
click at [546, 197] on span "Xác nhận" at bounding box center [548, 197] width 54 height 16
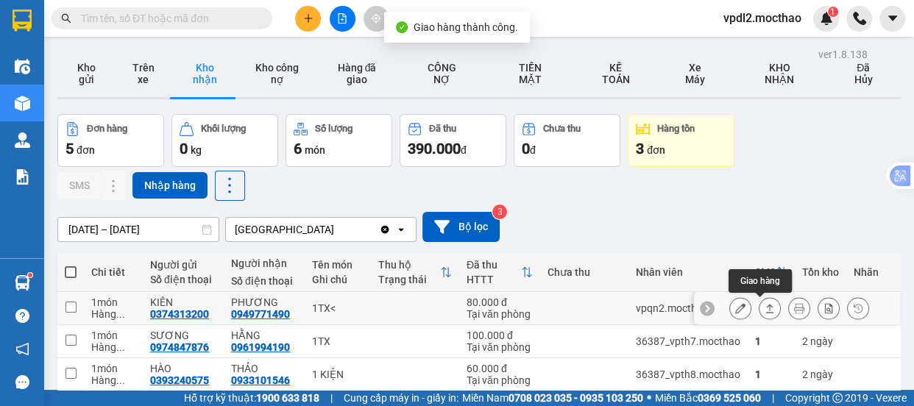
click at [765, 306] on icon at bounding box center [770, 308] width 10 height 10
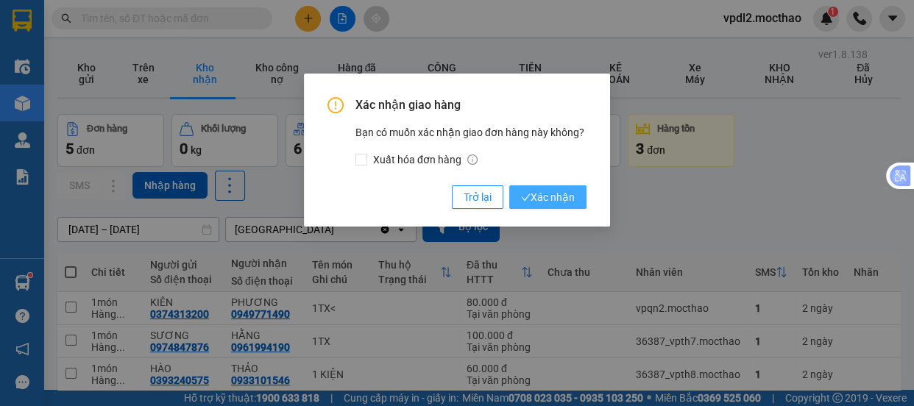
click at [549, 202] on span "Xác nhận" at bounding box center [548, 197] width 54 height 16
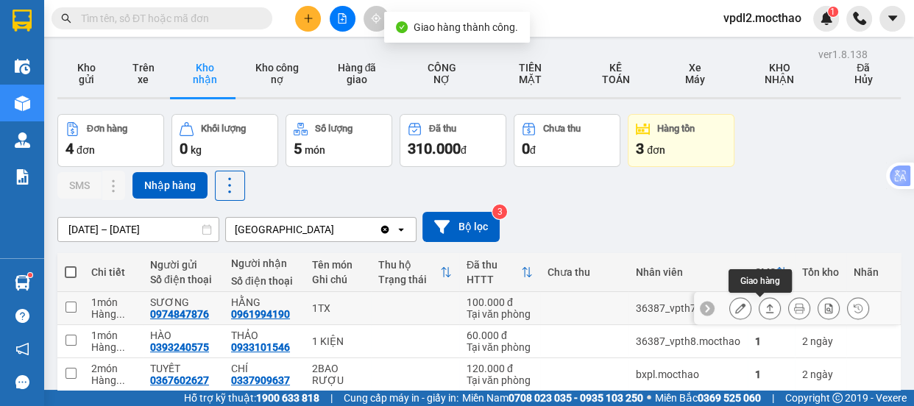
click at [765, 308] on icon at bounding box center [770, 308] width 10 height 10
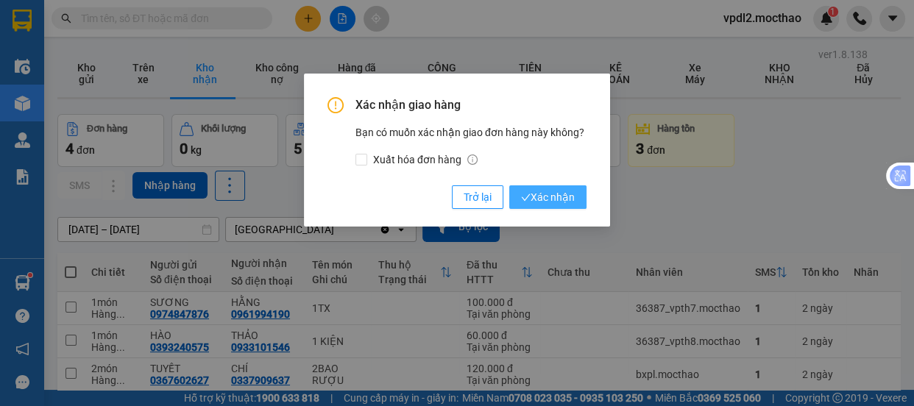
click at [540, 200] on span "Xác nhận" at bounding box center [548, 197] width 54 height 16
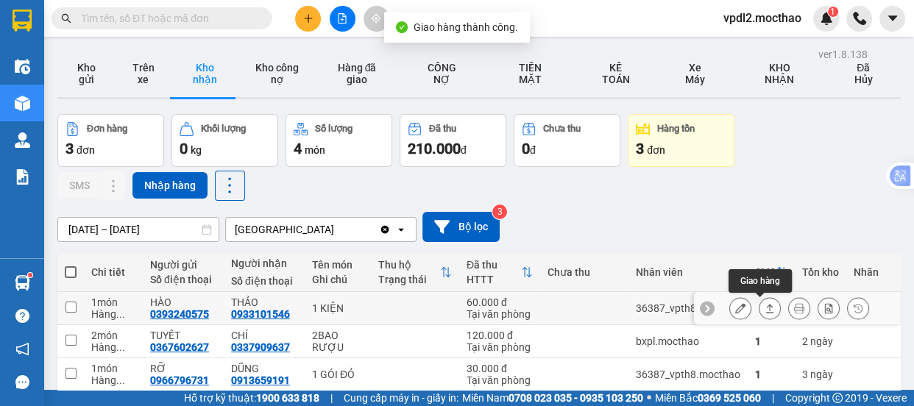
click at [766, 306] on icon at bounding box center [770, 308] width 8 height 9
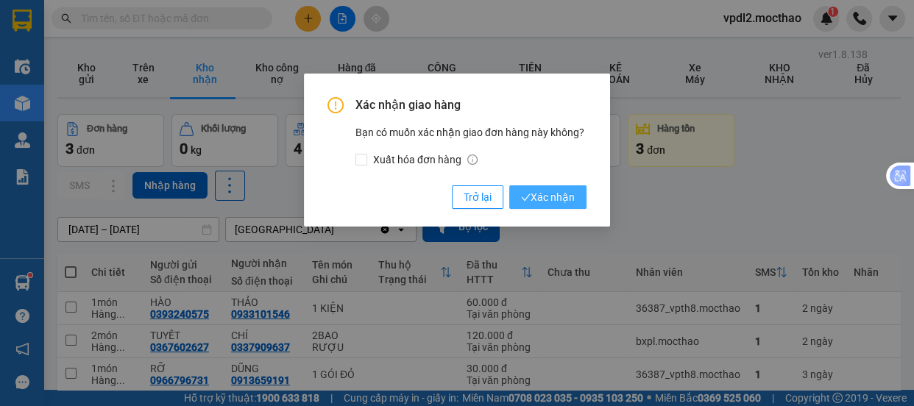
click at [545, 202] on span "Xác nhận" at bounding box center [548, 197] width 54 height 16
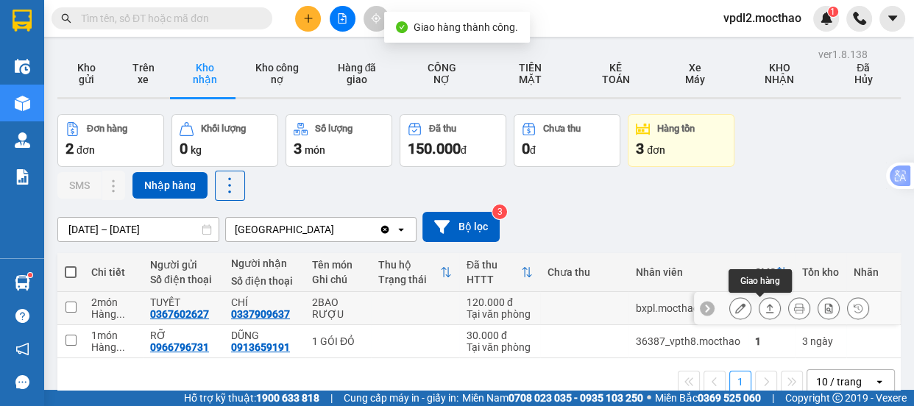
click at [766, 306] on icon at bounding box center [770, 308] width 8 height 9
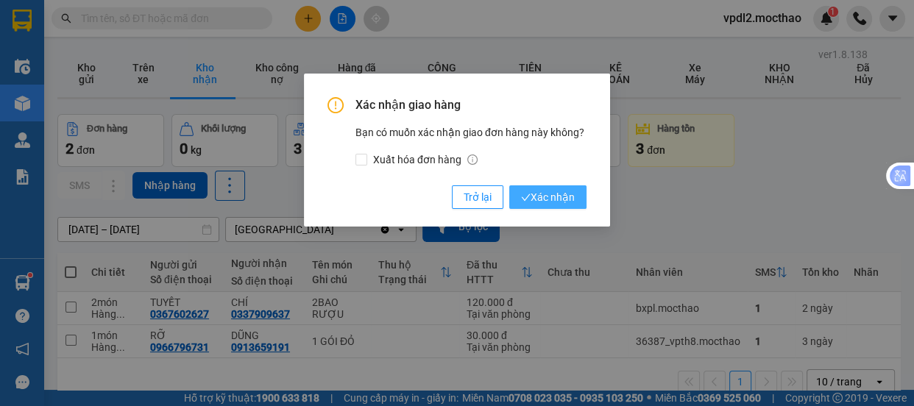
click at [551, 194] on span "Xác nhận" at bounding box center [548, 197] width 54 height 16
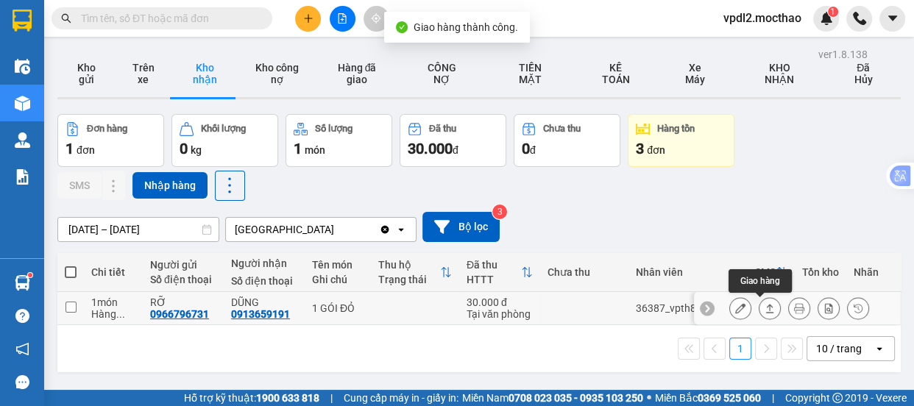
click at [765, 305] on icon at bounding box center [770, 308] width 10 height 10
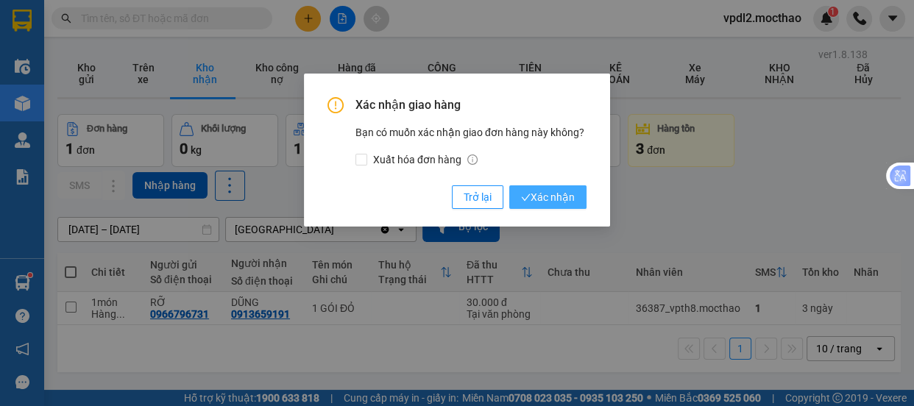
click at [539, 194] on span "Xác nhận" at bounding box center [548, 197] width 54 height 16
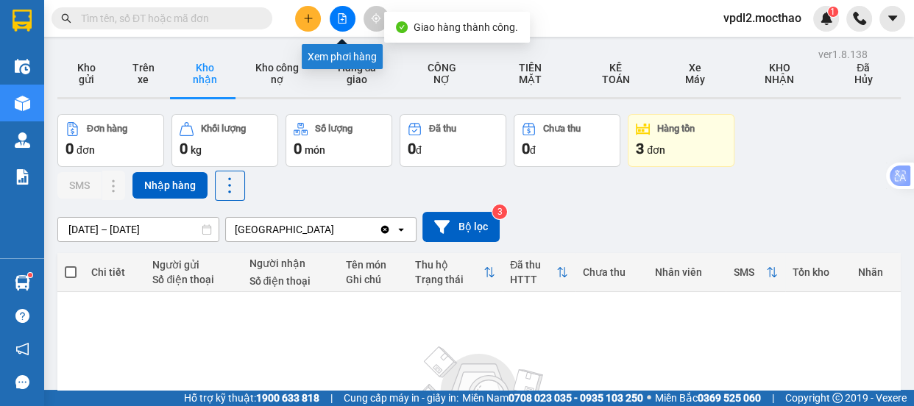
click at [339, 21] on icon "file-add" at bounding box center [342, 18] width 10 height 10
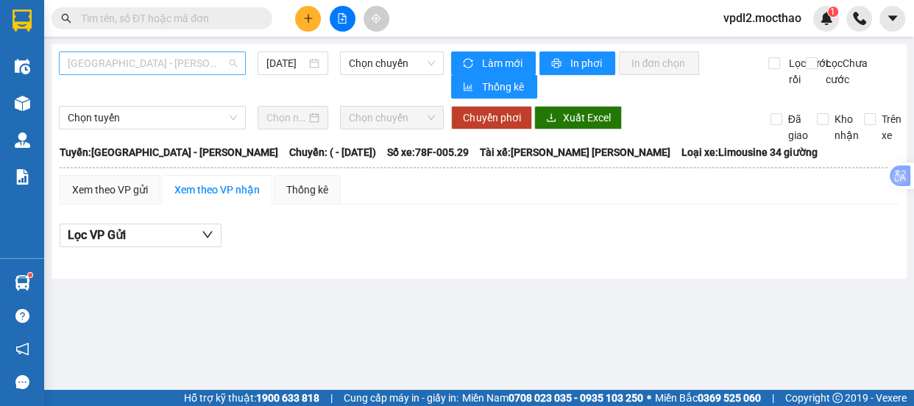
drag, startPoint x: 151, startPoint y: 57, endPoint x: 165, endPoint y: 60, distance: 14.3
click at [155, 57] on span "[GEOGRAPHIC_DATA] - [PERSON_NAME]" at bounding box center [152, 63] width 169 height 22
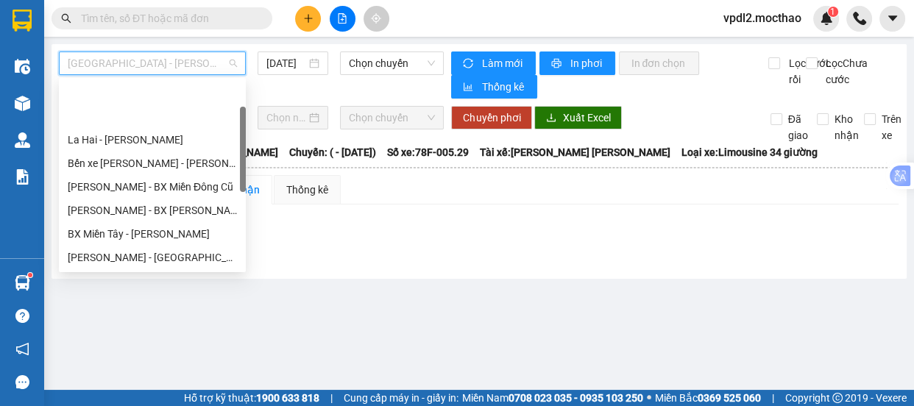
scroll to position [133, 0]
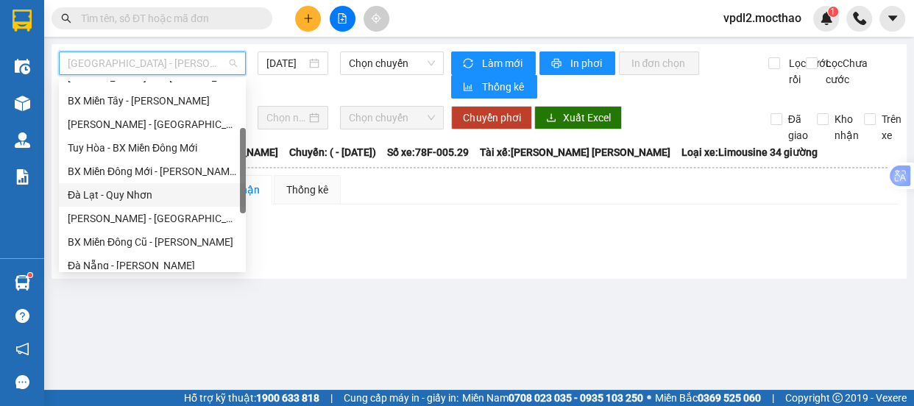
click at [140, 191] on div "Đà Lạt - Quy Nhơn" at bounding box center [152, 195] width 169 height 16
type input "[DATE]"
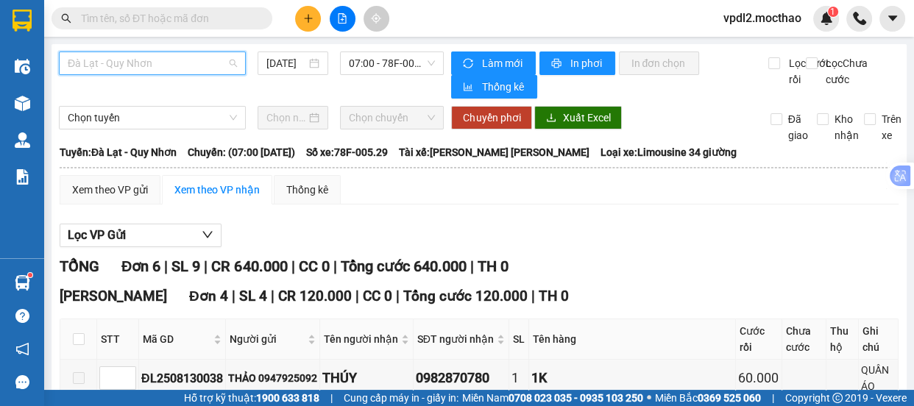
click at [161, 60] on span "Đà Lạt - Quy Nhơn" at bounding box center [152, 63] width 169 height 22
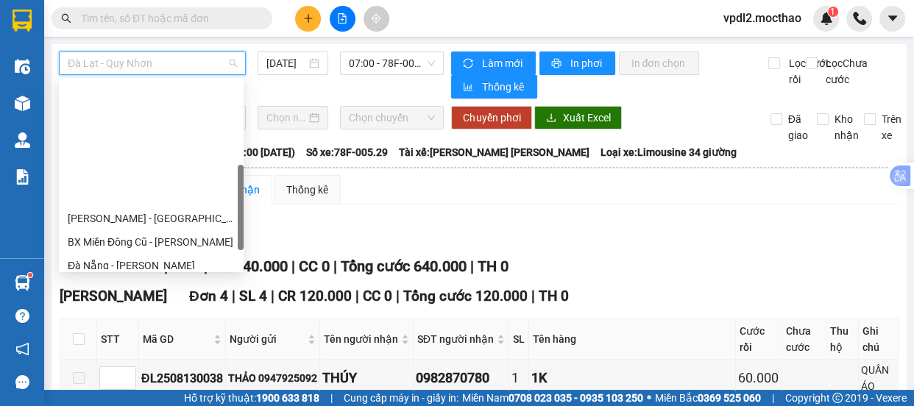
scroll to position [267, 0]
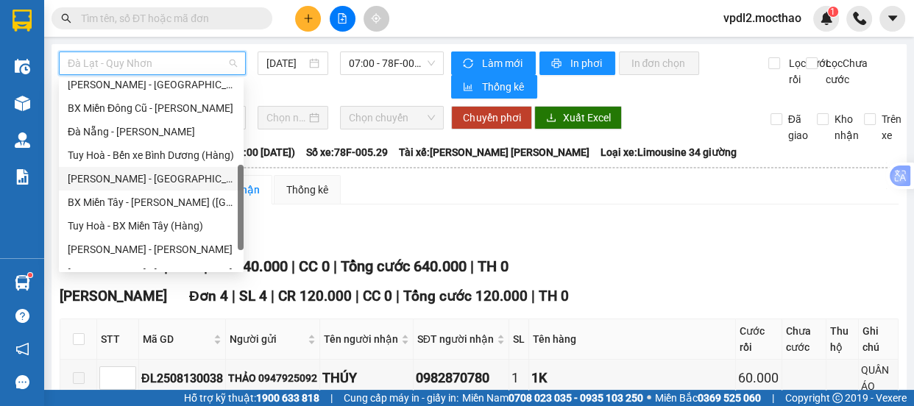
click at [127, 176] on div "[PERSON_NAME] - [GEOGRAPHIC_DATA]" at bounding box center [151, 179] width 167 height 16
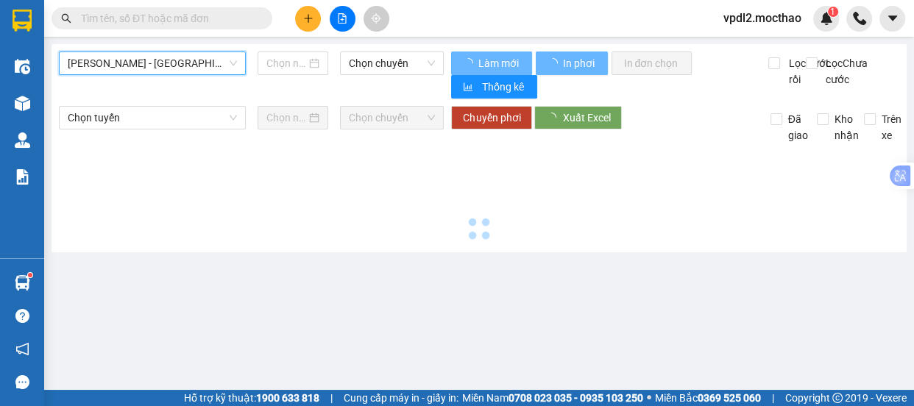
type input "[DATE]"
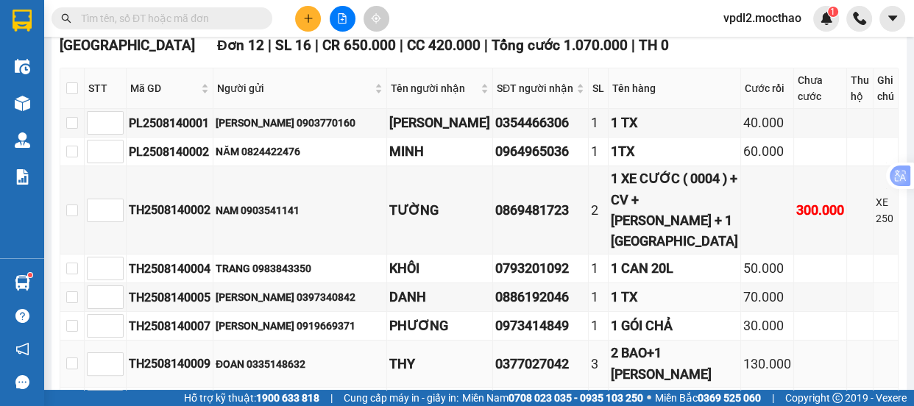
scroll to position [401, 0]
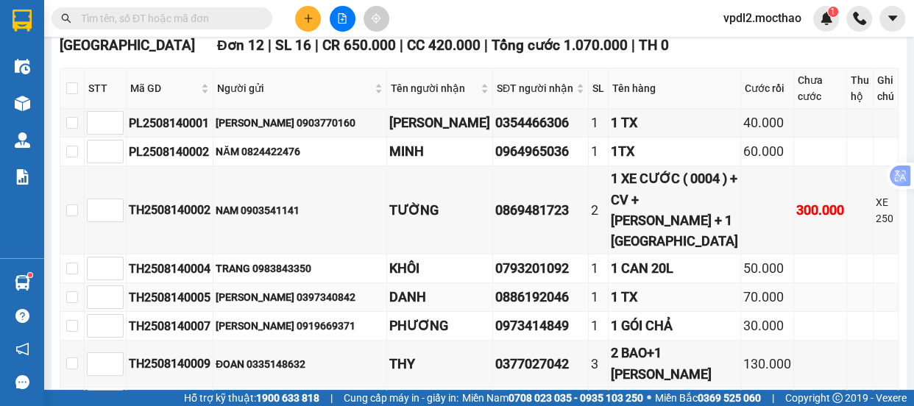
scroll to position [334, 0]
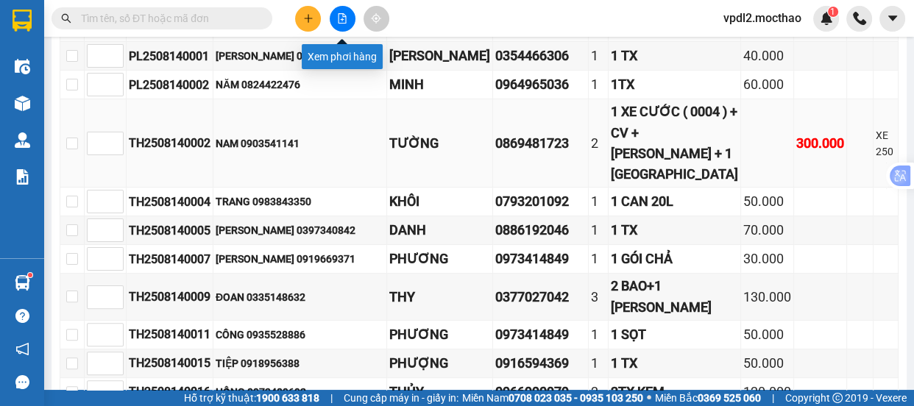
drag, startPoint x: 347, startPoint y: 17, endPoint x: 350, endPoint y: 93, distance: 76.6
click at [345, 18] on button at bounding box center [343, 19] width 26 height 26
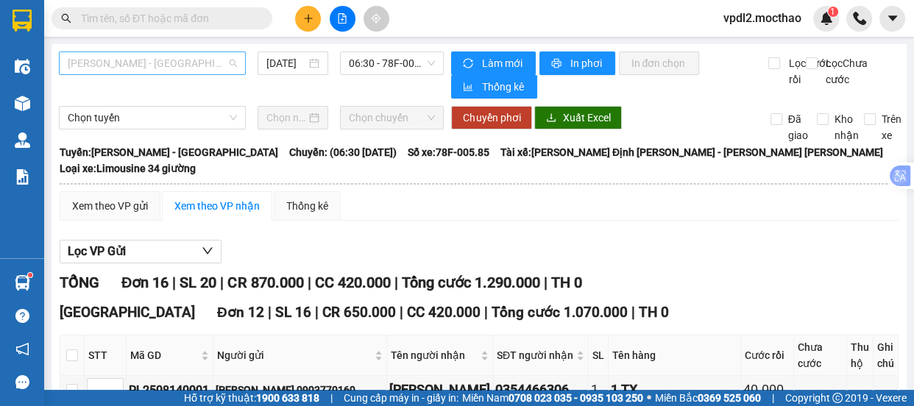
click at [165, 58] on span "[PERSON_NAME] - [GEOGRAPHIC_DATA]" at bounding box center [152, 63] width 169 height 22
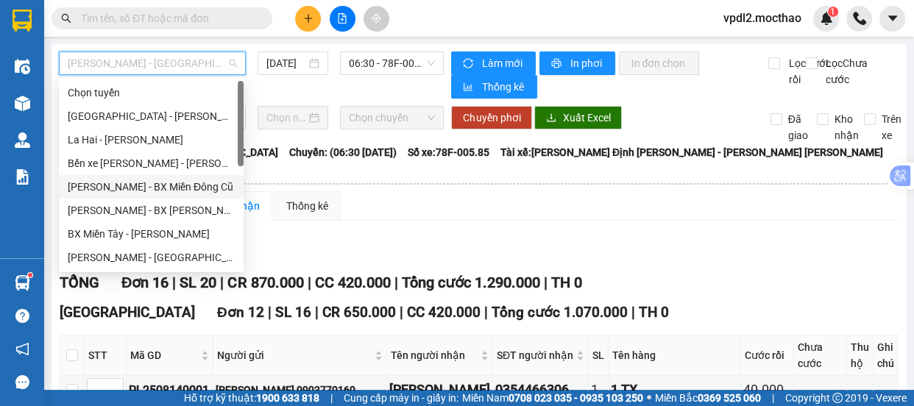
scroll to position [133, 0]
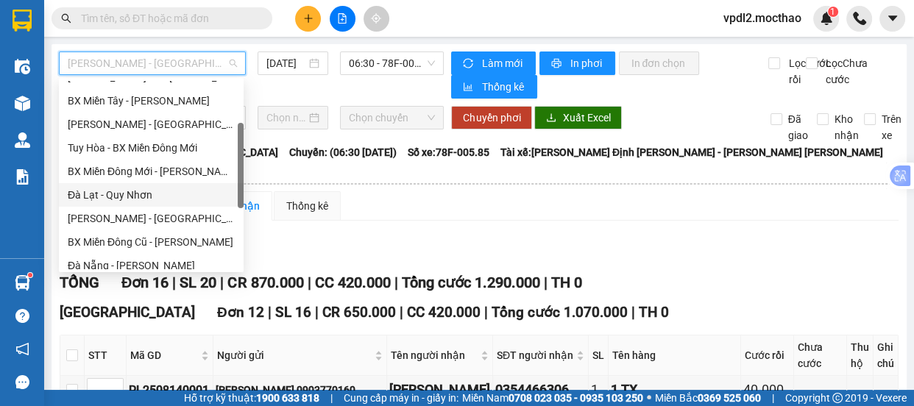
click at [141, 193] on div "Đà Lạt - Quy Nhơn" at bounding box center [151, 195] width 167 height 16
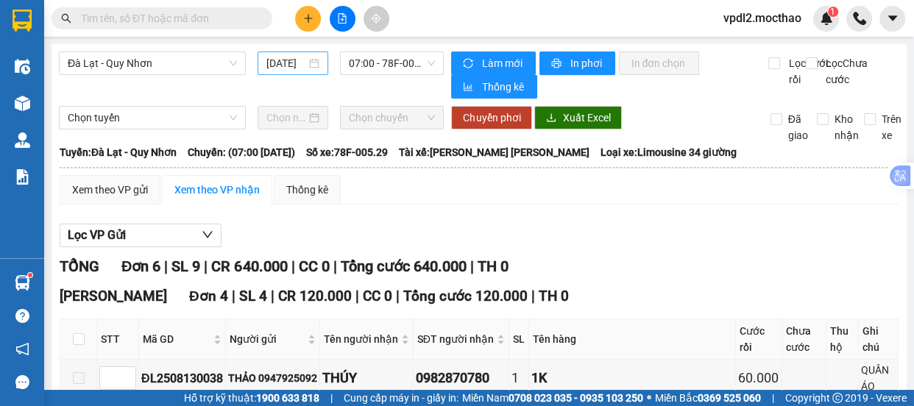
click at [316, 60] on div "[DATE]" at bounding box center [293, 64] width 71 height 24
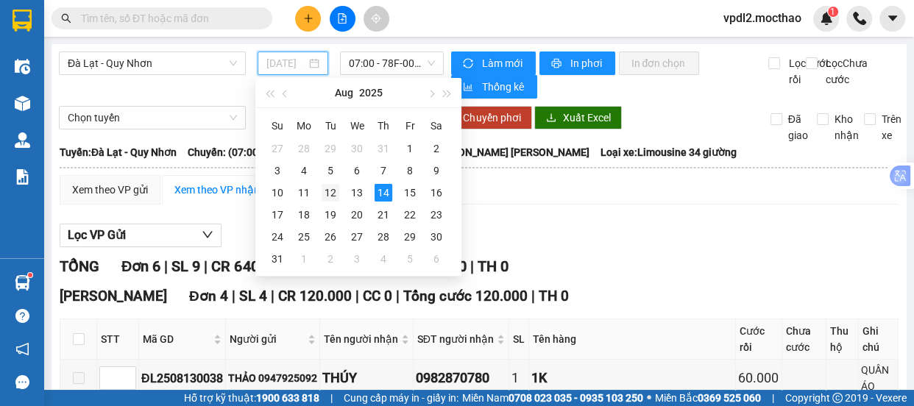
click at [335, 191] on div "12" at bounding box center [331, 193] width 18 height 18
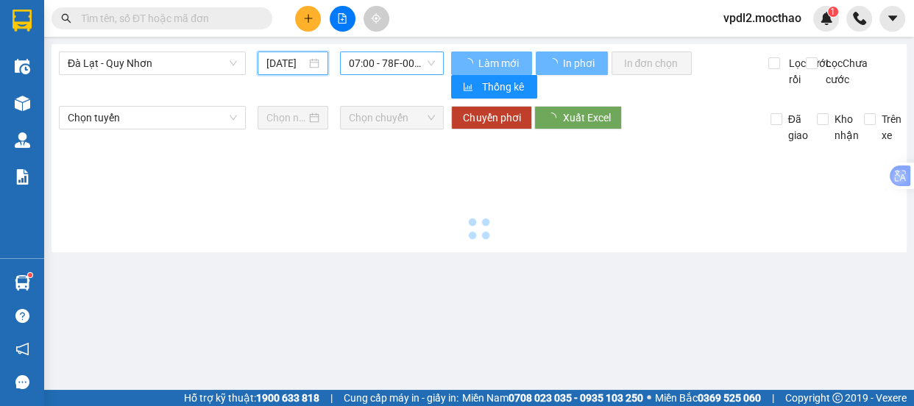
type input "[DATE]"
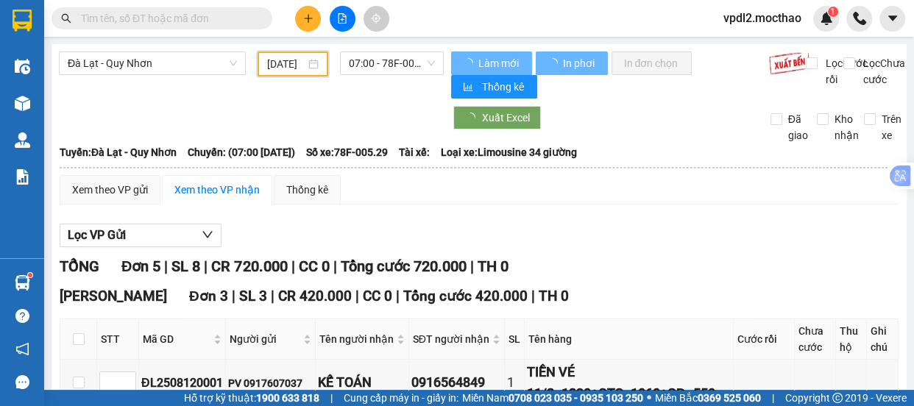
click at [398, 60] on span "07:00 - 78F-005.29" at bounding box center [392, 63] width 86 height 22
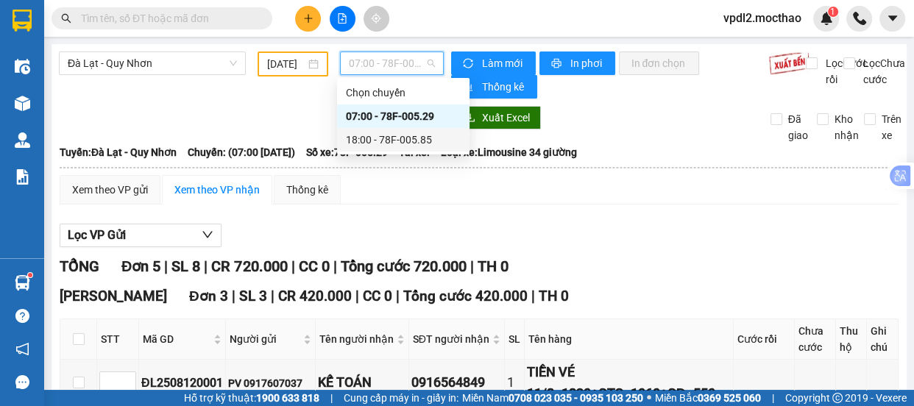
click at [393, 140] on div "18:00 - 78F-005.85" at bounding box center [403, 140] width 115 height 16
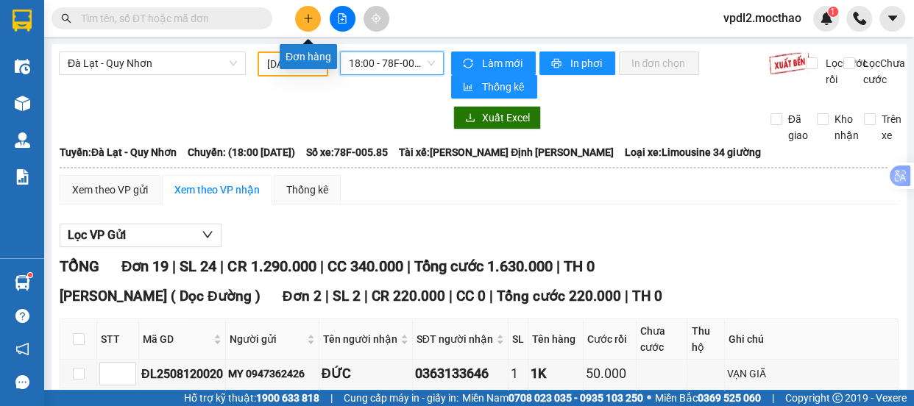
click at [303, 25] on button at bounding box center [308, 19] width 26 height 26
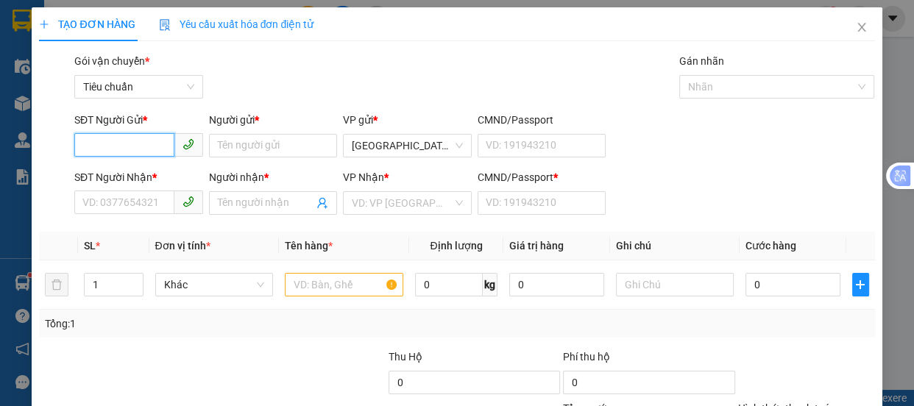
click at [132, 141] on input "SĐT Người Gửi *" at bounding box center [124, 145] width 100 height 24
drag, startPoint x: 113, startPoint y: 169, endPoint x: 178, endPoint y: 197, distance: 70.6
click at [114, 169] on div "0919366088 - [PERSON_NAME]" at bounding box center [154, 175] width 145 height 16
type input "0919366088"
type input "THUẬN"
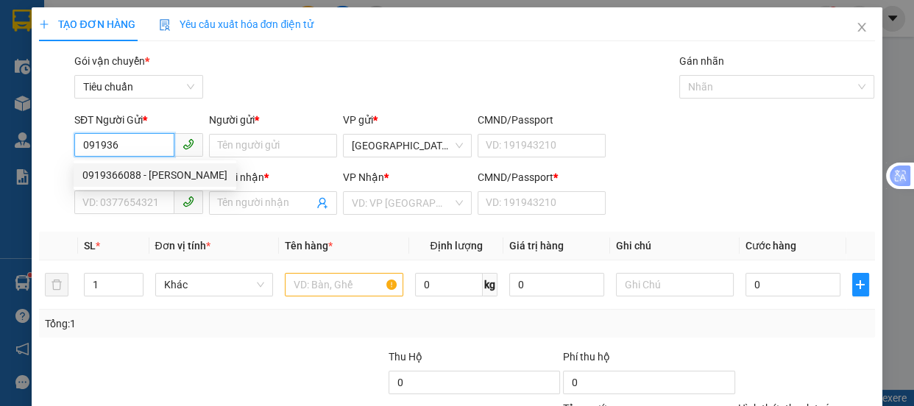
type input "0912839967"
type input "KHÁ"
type input "A"
type input "50.000"
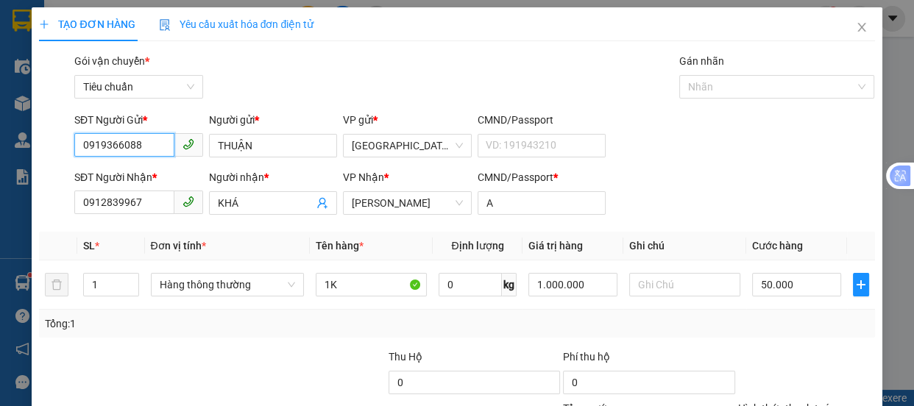
scroll to position [138, 0]
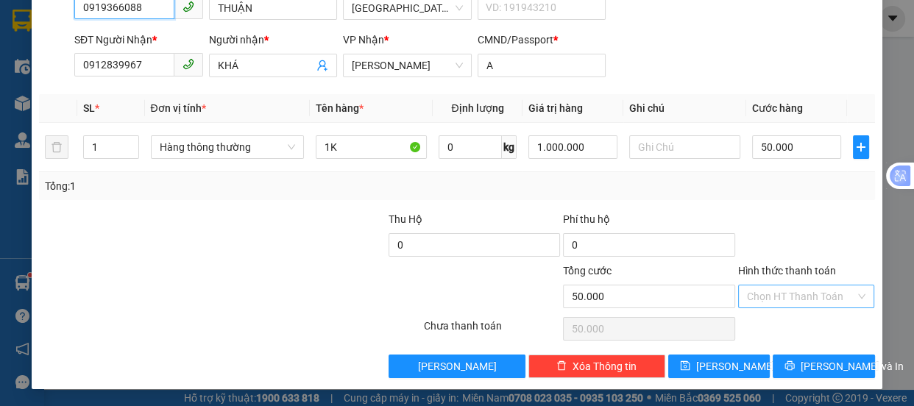
type input "0919366088"
click at [783, 292] on input "Hình thức thanh toán" at bounding box center [801, 297] width 109 height 22
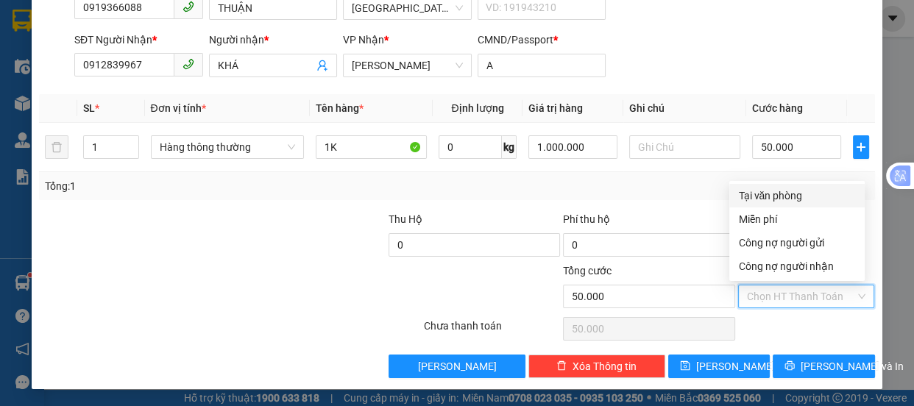
click at [774, 191] on div "Tại văn phòng" at bounding box center [797, 196] width 118 height 16
type input "0"
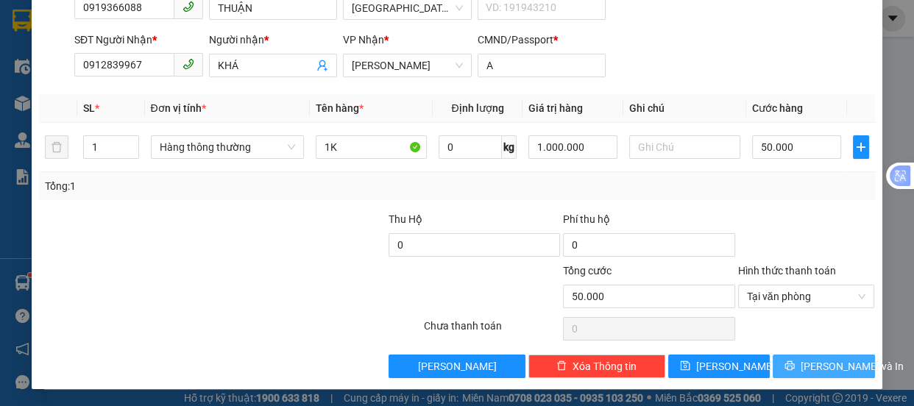
click at [806, 362] on span "[PERSON_NAME] và In" at bounding box center [852, 367] width 103 height 16
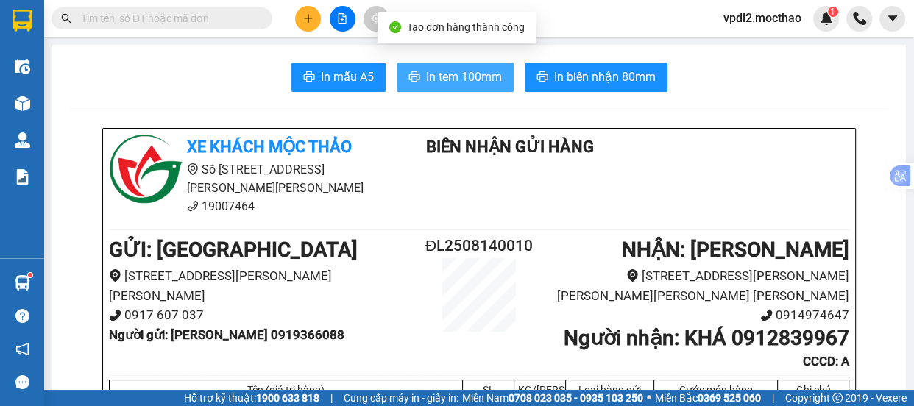
click at [429, 80] on span "In tem 100mm" at bounding box center [464, 77] width 76 height 18
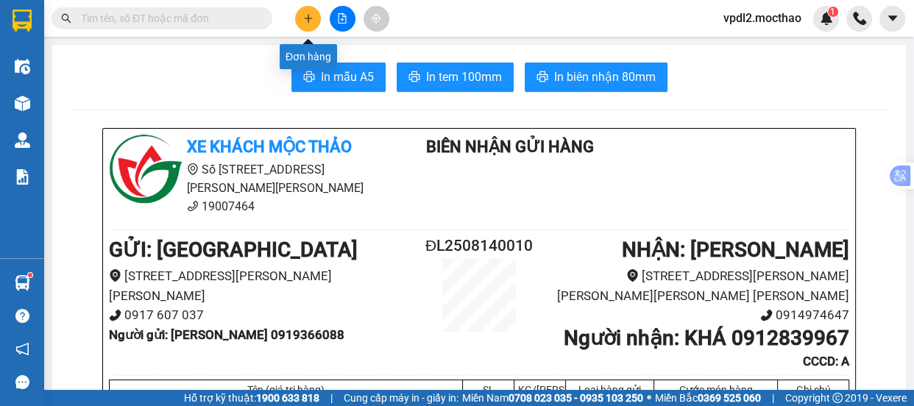
click at [311, 15] on icon "plus" at bounding box center [308, 18] width 10 height 10
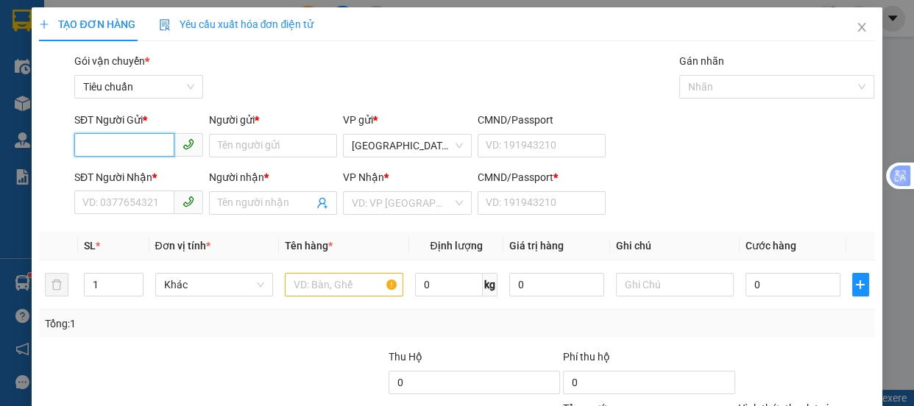
click at [102, 145] on input "SĐT Người Gửi *" at bounding box center [124, 145] width 100 height 24
click at [99, 144] on input "090936" at bounding box center [124, 145] width 100 height 24
click at [113, 174] on div "0919366088 - [PERSON_NAME]" at bounding box center [154, 175] width 145 height 16
type input "0919366088"
type input "THUẬN"
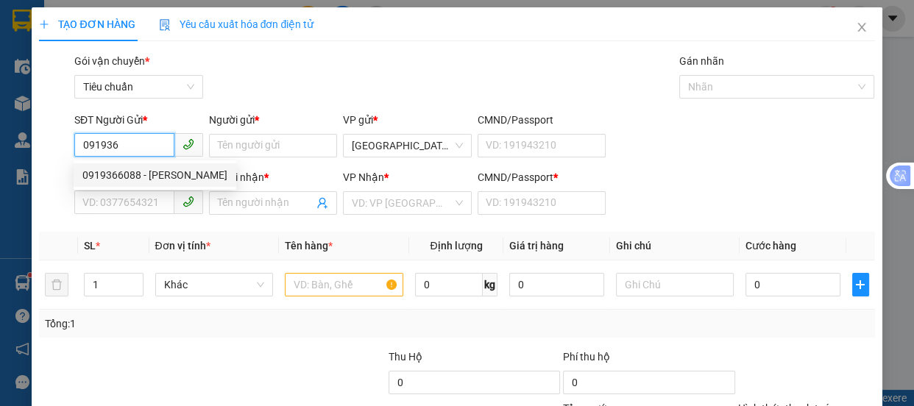
type input "0912839967"
type input "KHÁ"
type input "A"
type input "50.000"
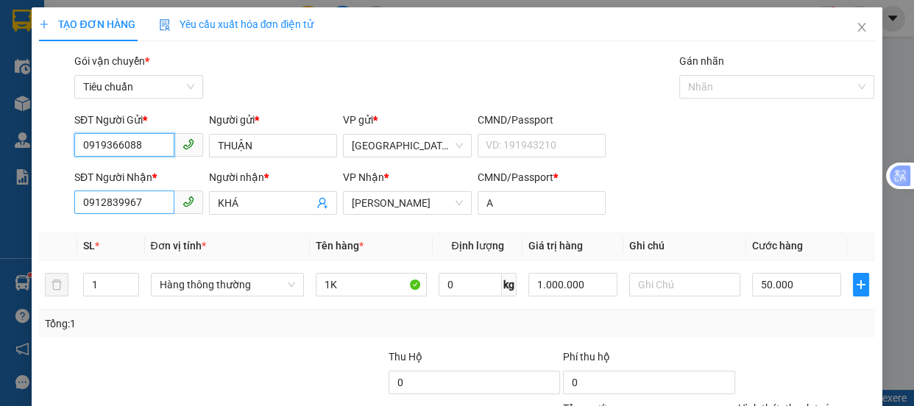
type input "0919366088"
click at [142, 205] on input "0912839967" at bounding box center [124, 203] width 100 height 24
type input "0"
click at [135, 202] on input "SĐT Người Nhận *" at bounding box center [124, 203] width 100 height 24
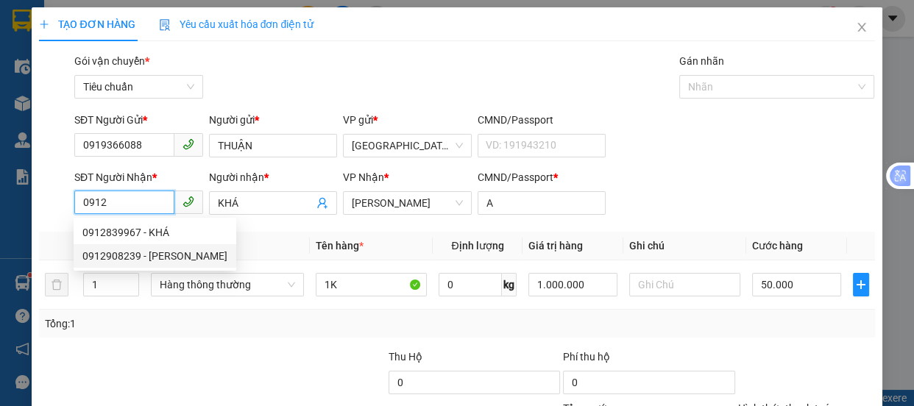
click at [126, 258] on div "0912908239 - [PERSON_NAME]" at bounding box center [154, 256] width 145 height 16
type input "0912908239"
type input "CƯỜNG"
type input "0"
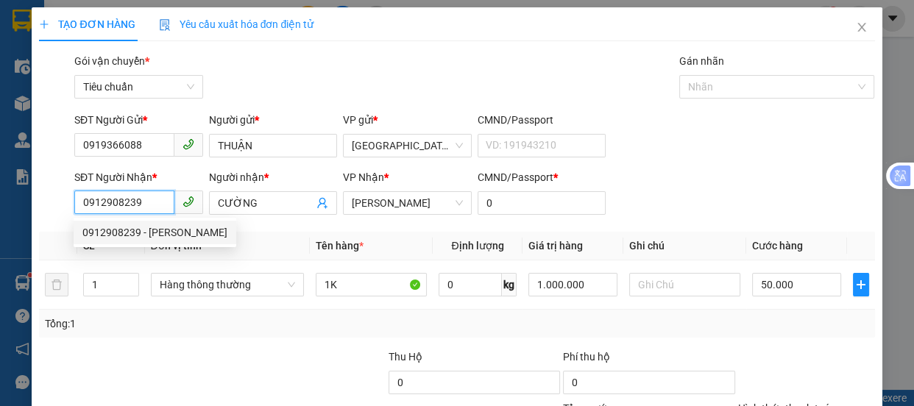
type input "40.000"
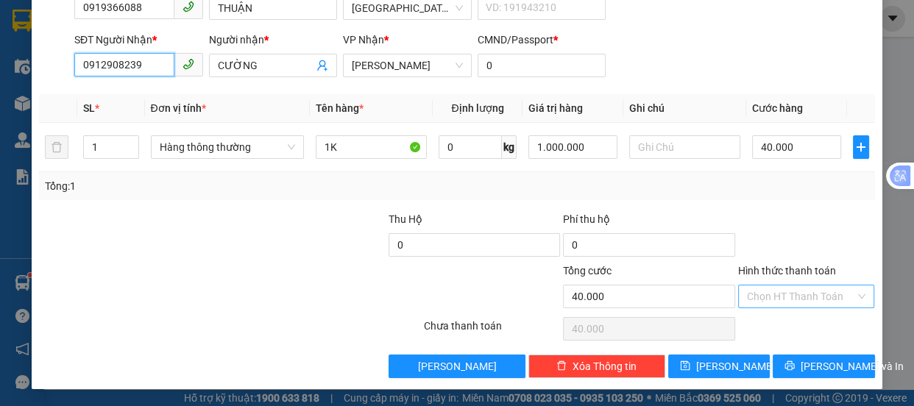
type input "0912908239"
click at [779, 291] on input "Hình thức thanh toán" at bounding box center [801, 297] width 109 height 22
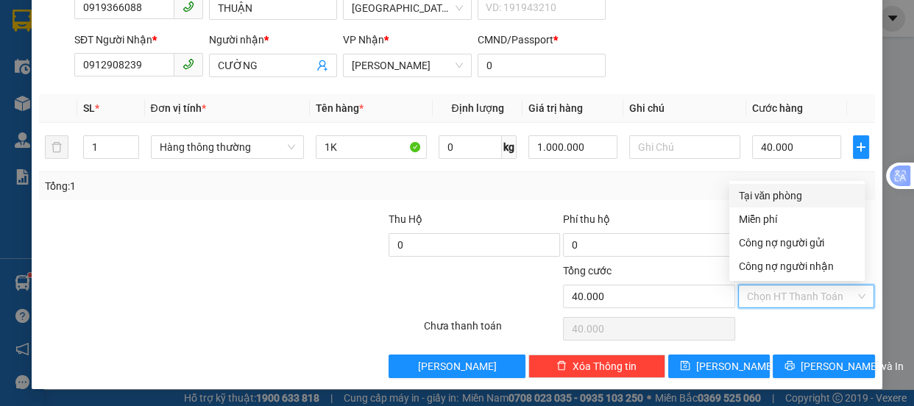
click at [768, 196] on div "Tại văn phòng" at bounding box center [797, 196] width 118 height 16
type input "0"
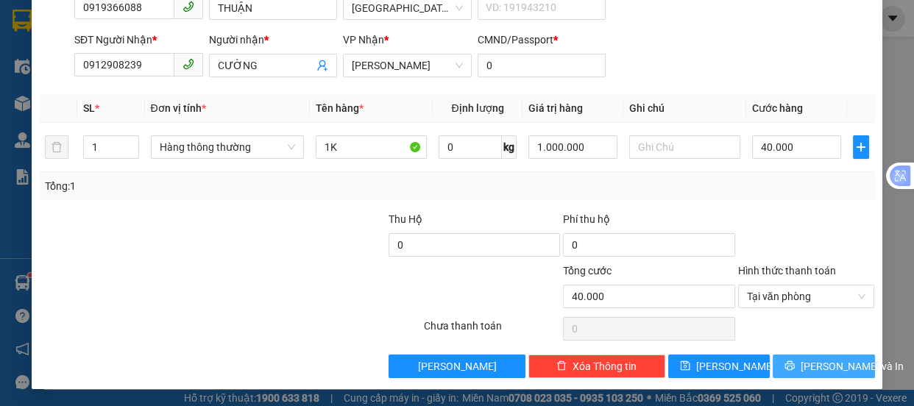
click at [822, 359] on span "[PERSON_NAME] và In" at bounding box center [852, 367] width 103 height 16
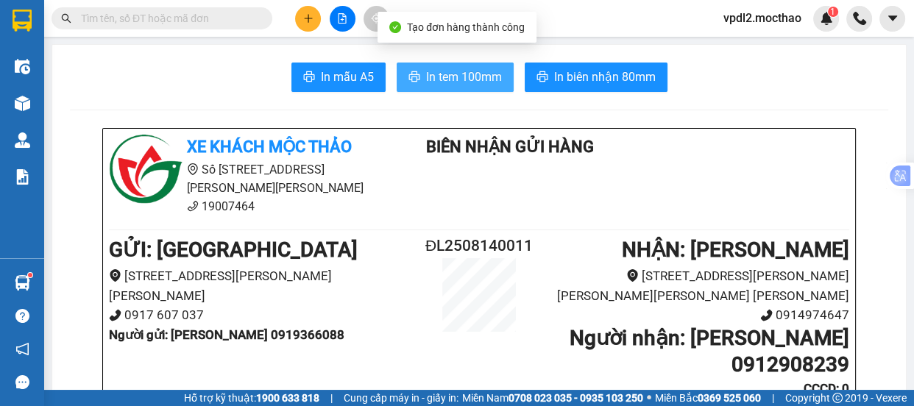
click at [458, 69] on span "In tem 100mm" at bounding box center [464, 77] width 76 height 18
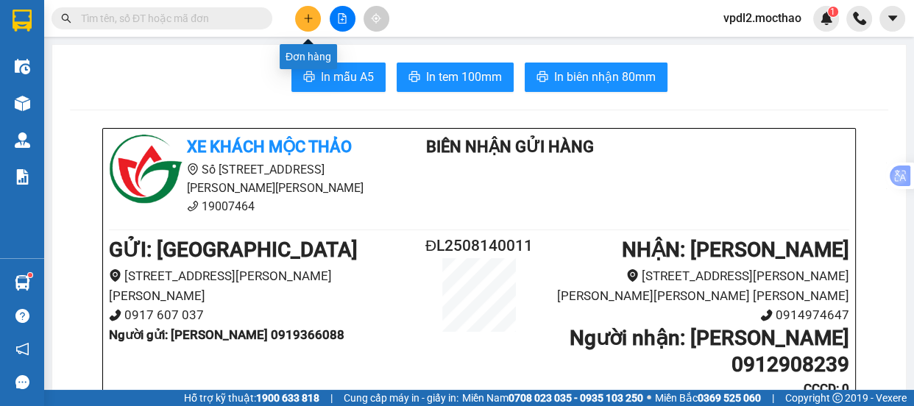
click at [309, 20] on icon "plus" at bounding box center [308, 18] width 10 height 10
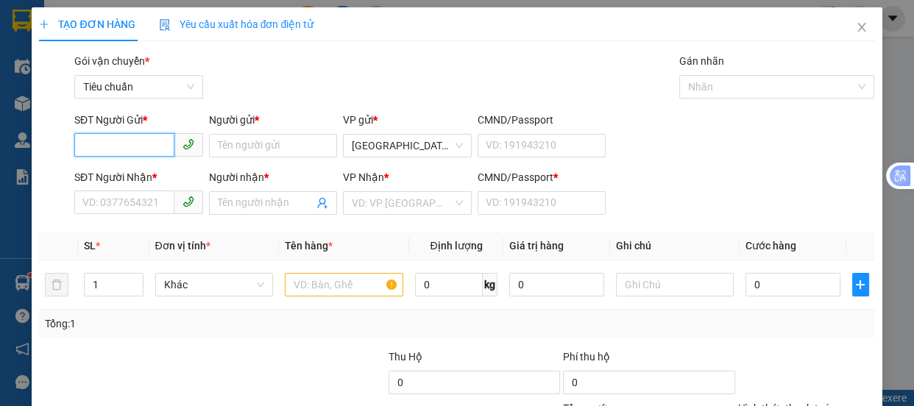
click at [110, 147] on input "SĐT Người Gửi *" at bounding box center [124, 145] width 100 height 24
click at [108, 174] on div "0919366088 - [PERSON_NAME]" at bounding box center [154, 175] width 145 height 16
type input "0919366088"
type input "THUẬN"
type input "0912908239"
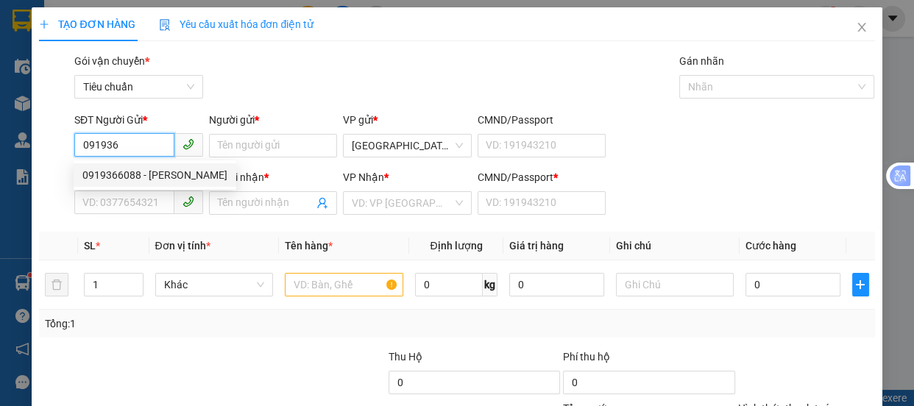
type input "CƯỜNG"
type input "0"
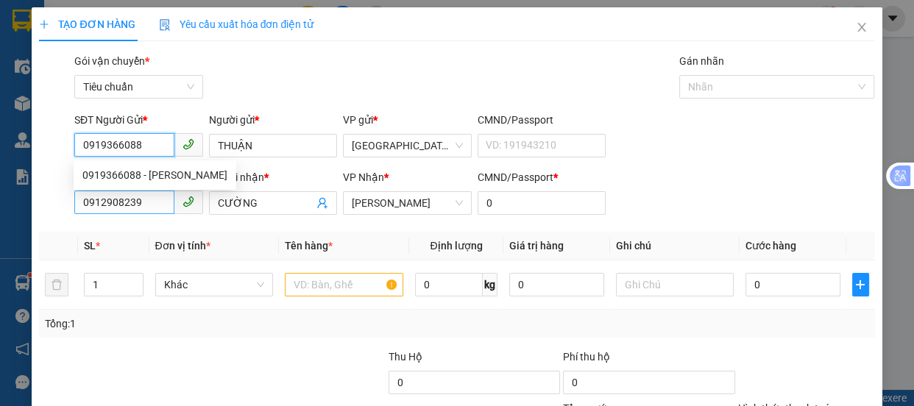
type input "40.000"
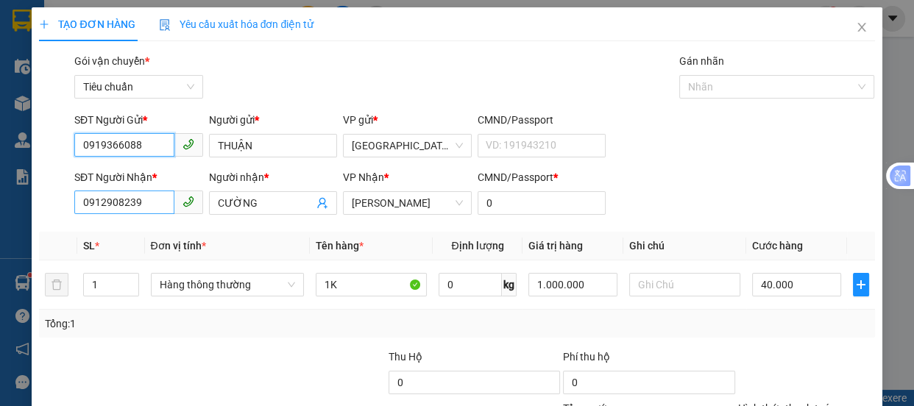
type input "0919366088"
drag, startPoint x: 144, startPoint y: 203, endPoint x: 116, endPoint y: 226, distance: 35.5
click at [144, 205] on input "0912908239" at bounding box center [124, 203] width 100 height 24
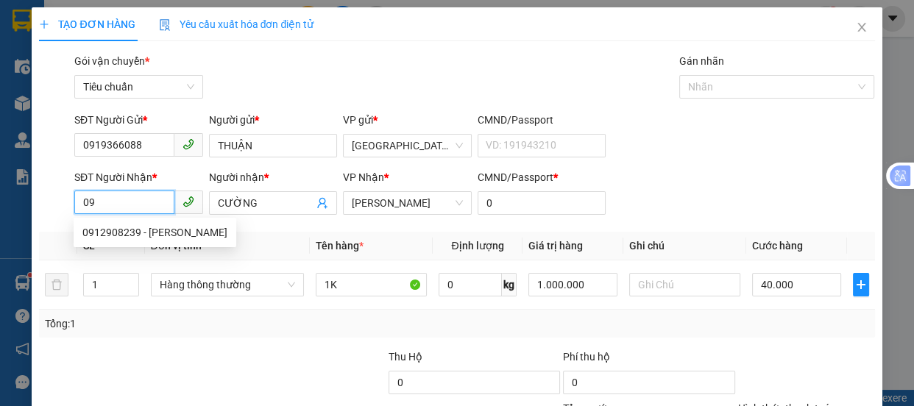
type input "0"
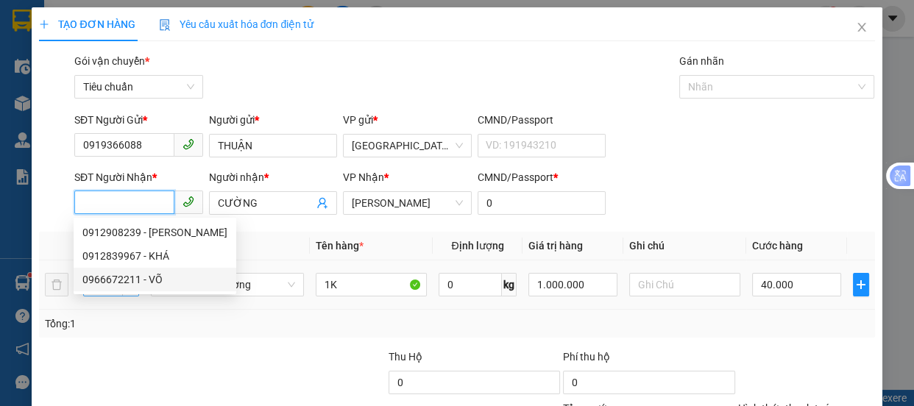
click at [111, 275] on div "0966672211 - VÕ" at bounding box center [154, 280] width 145 height 16
type input "0966672211"
type input "VÕ"
type input "A"
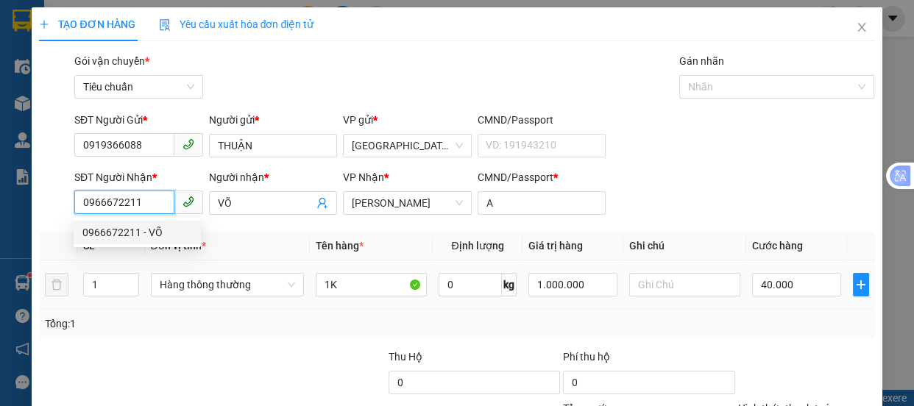
type input "30.000"
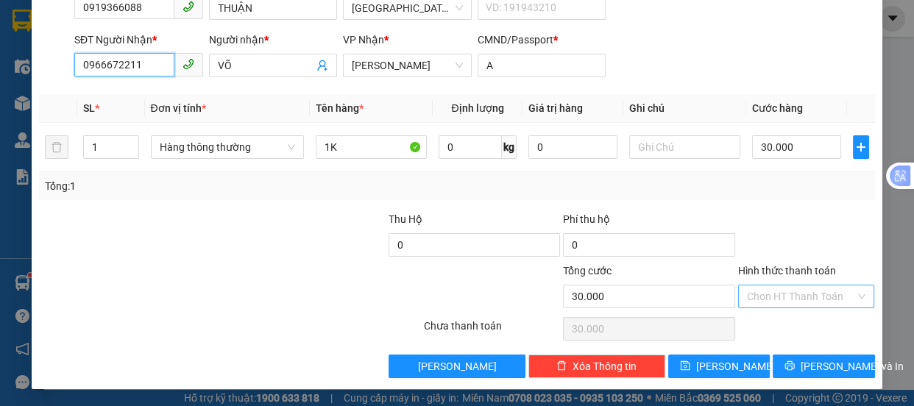
type input "0966672211"
drag, startPoint x: 782, startPoint y: 295, endPoint x: 783, endPoint y: 286, distance: 9.0
click at [783, 291] on input "Hình thức thanh toán" at bounding box center [801, 297] width 109 height 22
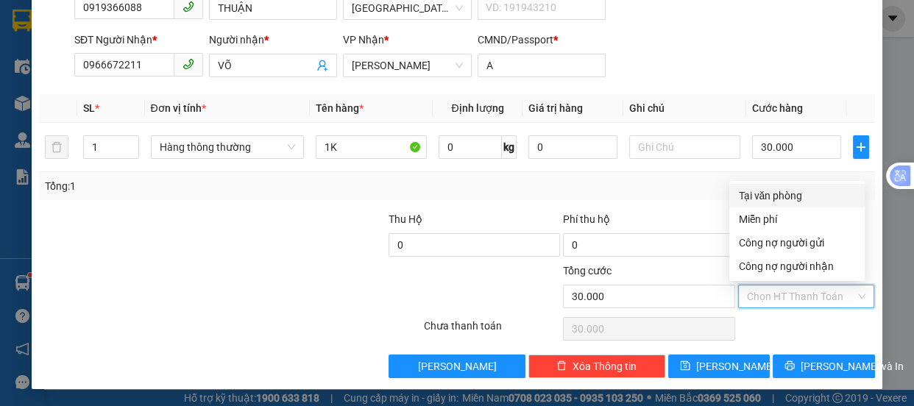
click at [777, 191] on div "Tại văn phòng" at bounding box center [797, 196] width 118 height 16
type input "0"
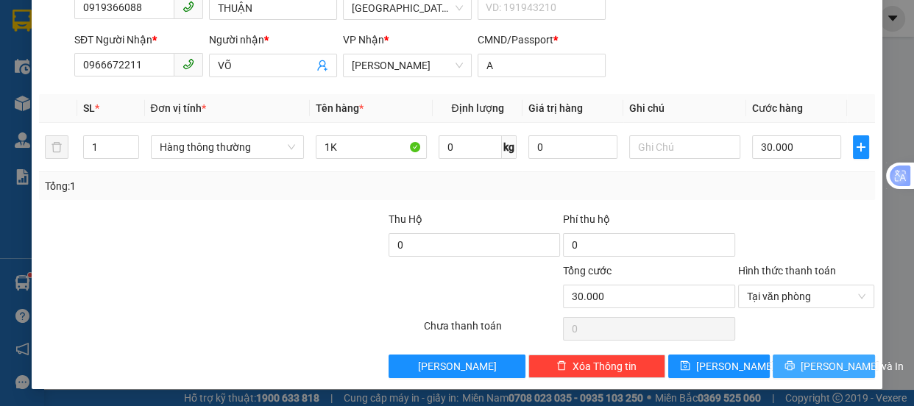
click at [798, 363] on button "[PERSON_NAME] và In" at bounding box center [824, 367] width 102 height 24
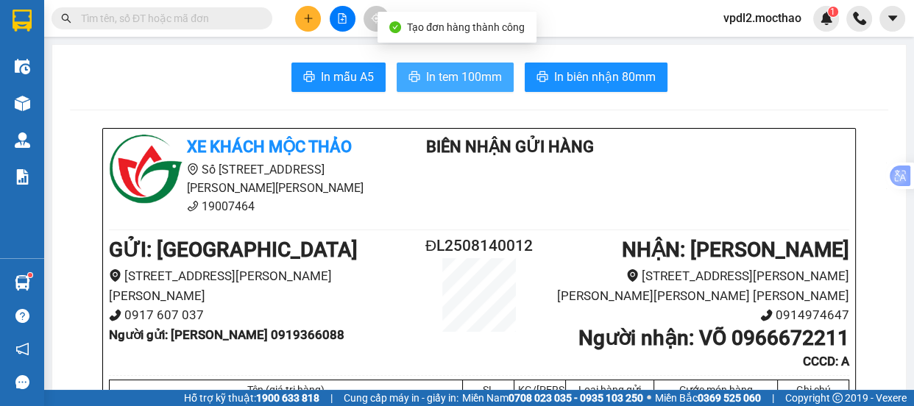
click at [465, 63] on button "In tem 100mm" at bounding box center [455, 77] width 117 height 29
